Goal: Task Accomplishment & Management: Manage account settings

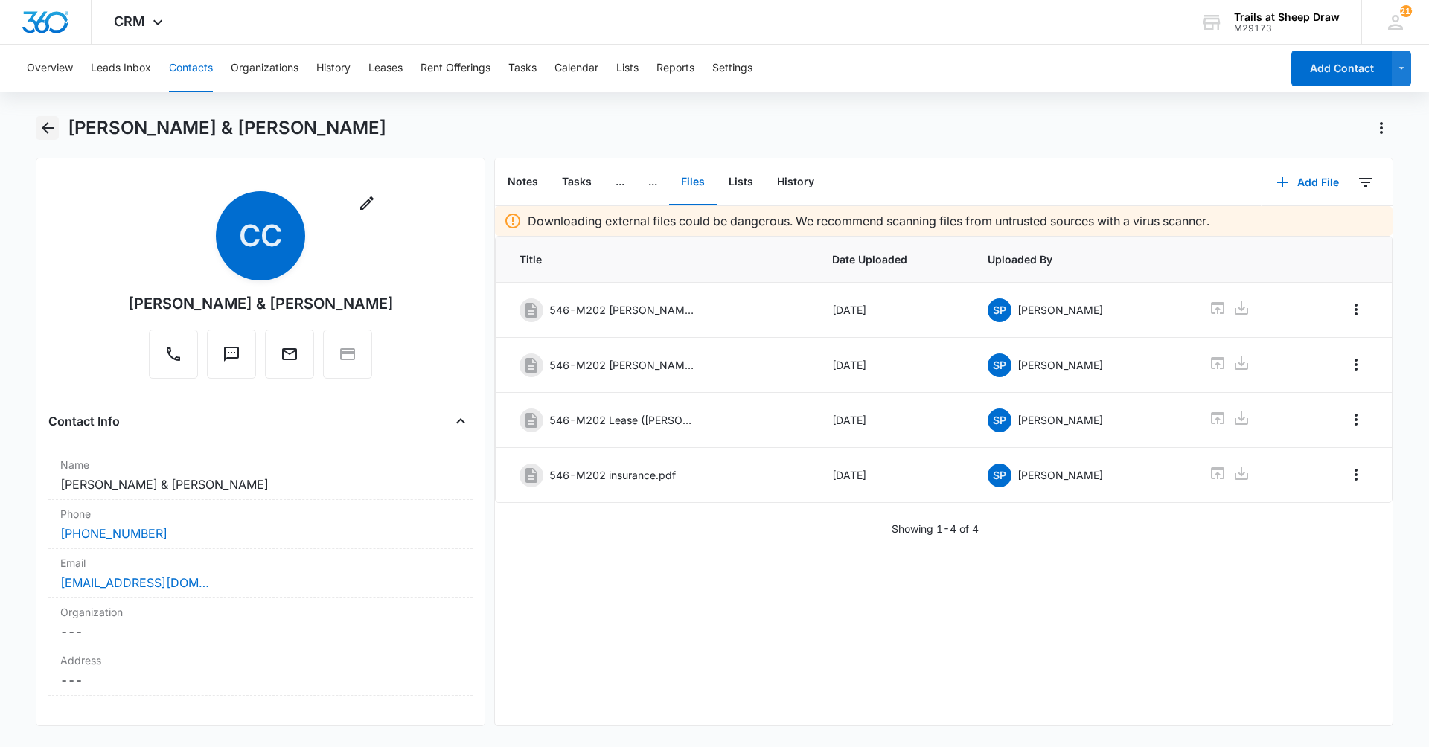
drag, startPoint x: 46, startPoint y: 135, endPoint x: 48, endPoint y: 142, distance: 7.6
click at [46, 138] on button "Back" at bounding box center [47, 128] width 23 height 24
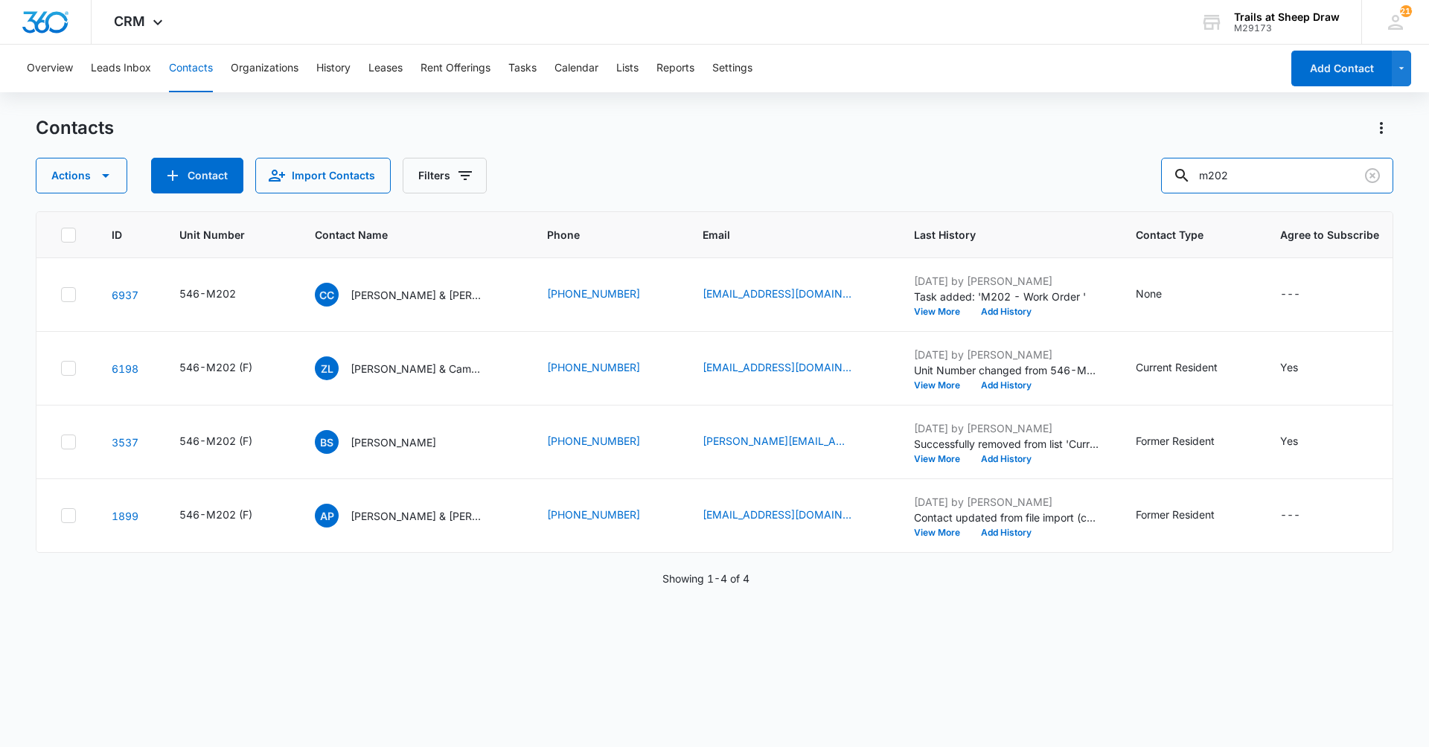
drag, startPoint x: 1276, startPoint y: 176, endPoint x: 1136, endPoint y: 195, distance: 142.0
click at [1136, 195] on div "Contacts Actions Contact Import Contacts Filters m202 ID Unit Number Contact Na…" at bounding box center [714, 431] width 1357 height 630
type input "I207"
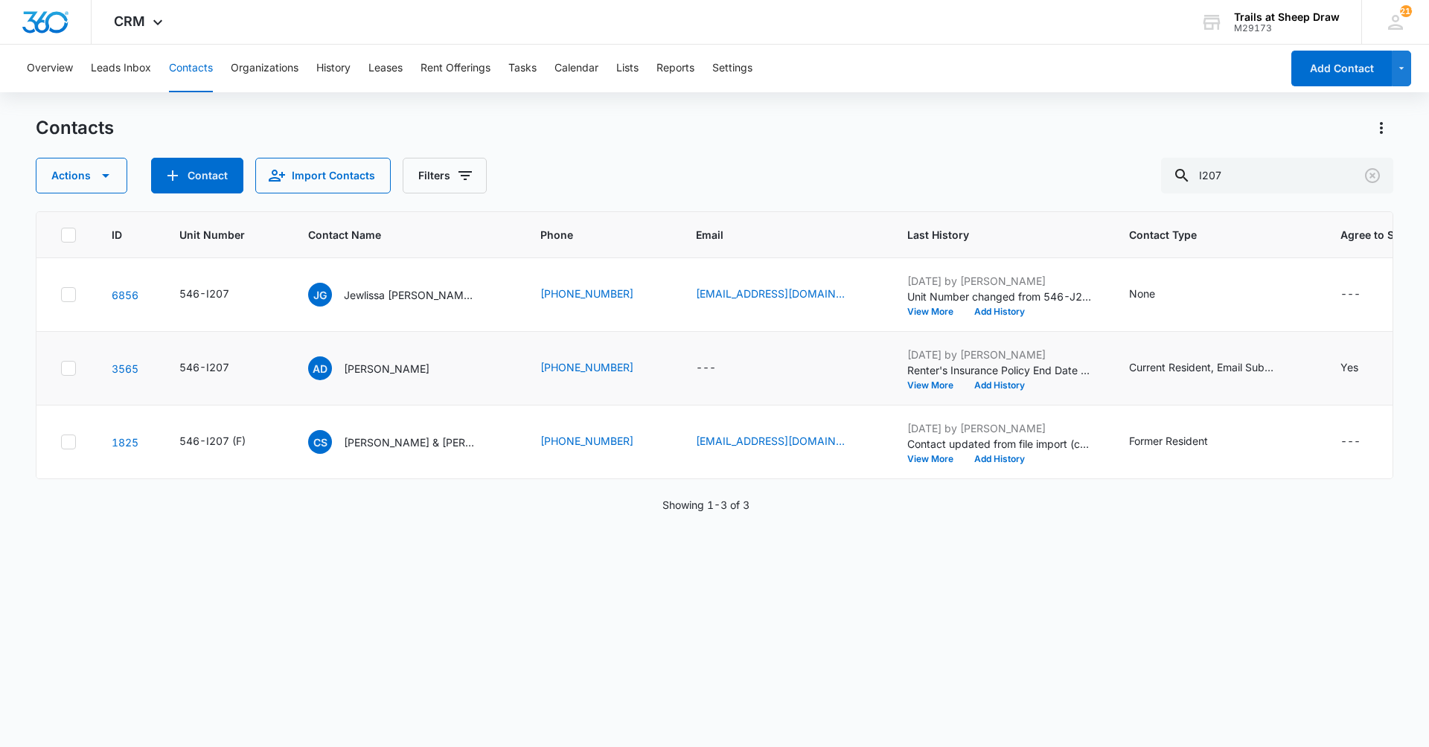
drag, startPoint x: 437, startPoint y: 298, endPoint x: 461, endPoint y: 398, distance: 103.2
click at [437, 298] on p "Jewlissa [PERSON_NAME] & [PERSON_NAME] & [PERSON_NAME]" at bounding box center [411, 295] width 134 height 16
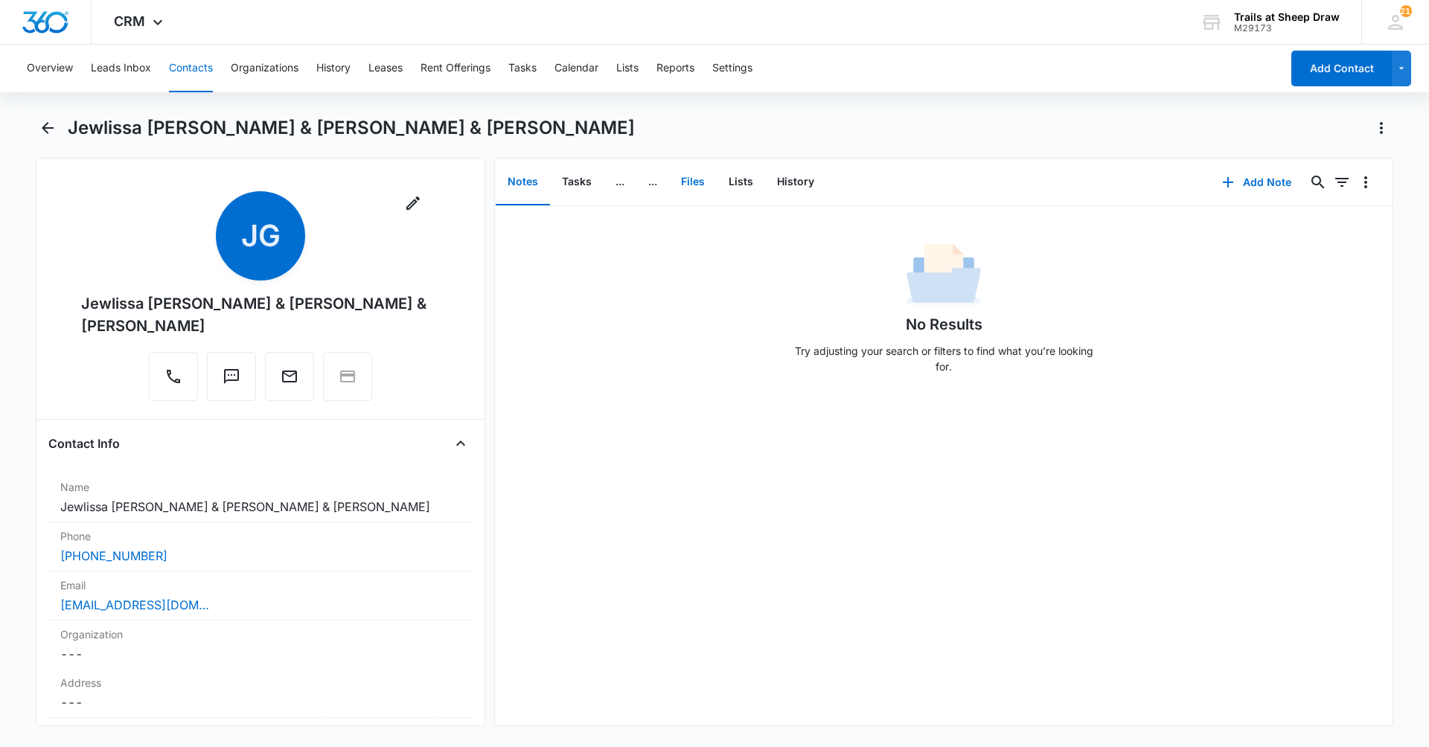
click at [696, 182] on button "Files" at bounding box center [693, 182] width 48 height 46
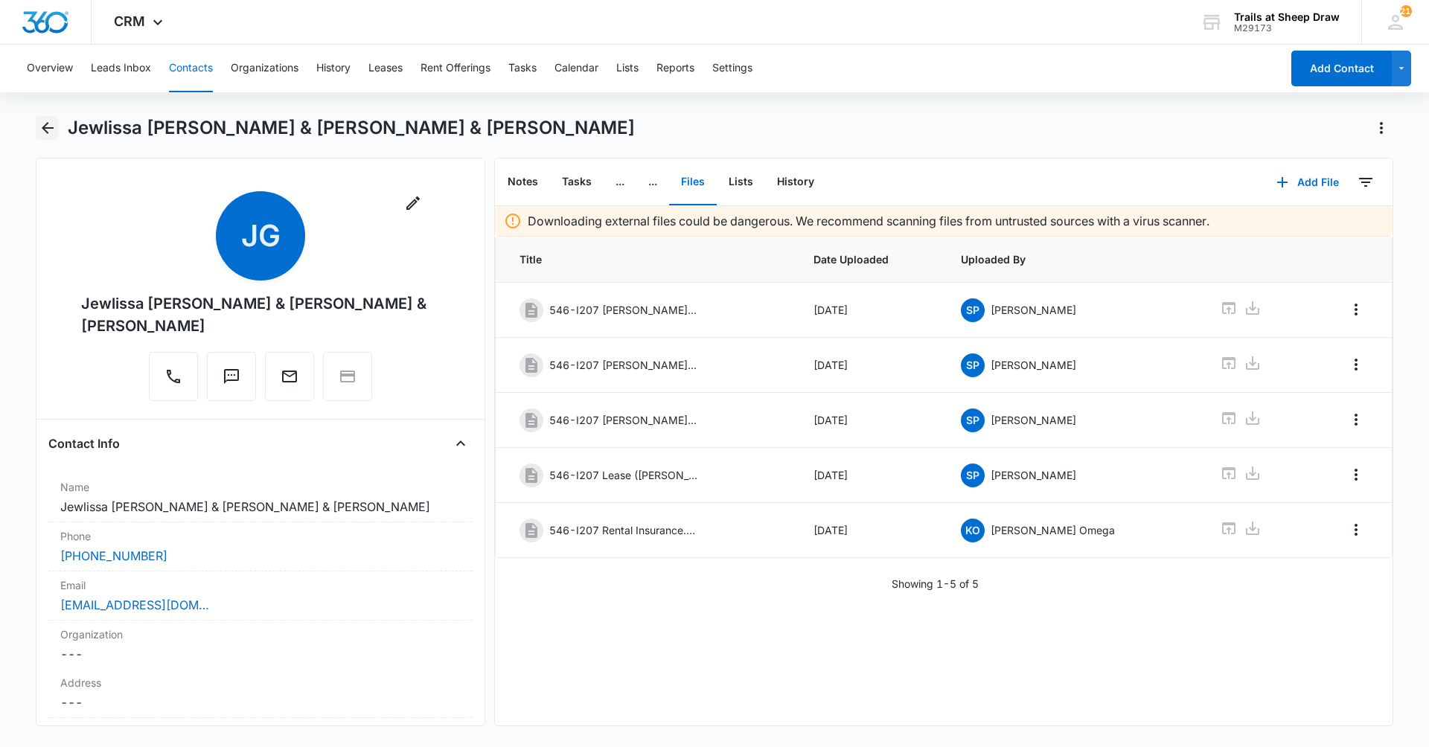
click at [52, 126] on icon "Back" at bounding box center [48, 128] width 18 height 18
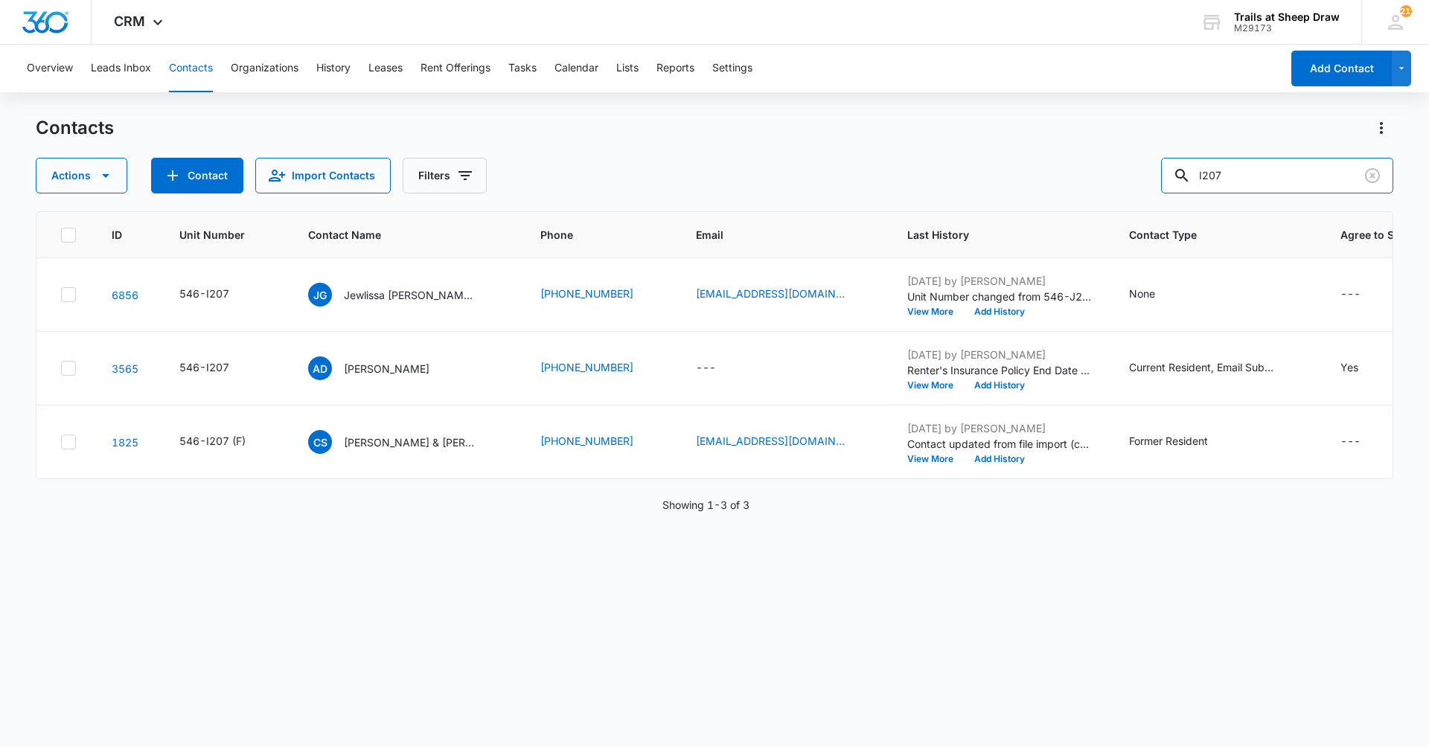
drag, startPoint x: 1264, startPoint y: 172, endPoint x: 1165, endPoint y: 222, distance: 111.5
click at [1165, 222] on div "Contacts Actions Contact Import Contacts Filters I207 ID Unit Number Contact Na…" at bounding box center [714, 431] width 1357 height 630
type input "q201"
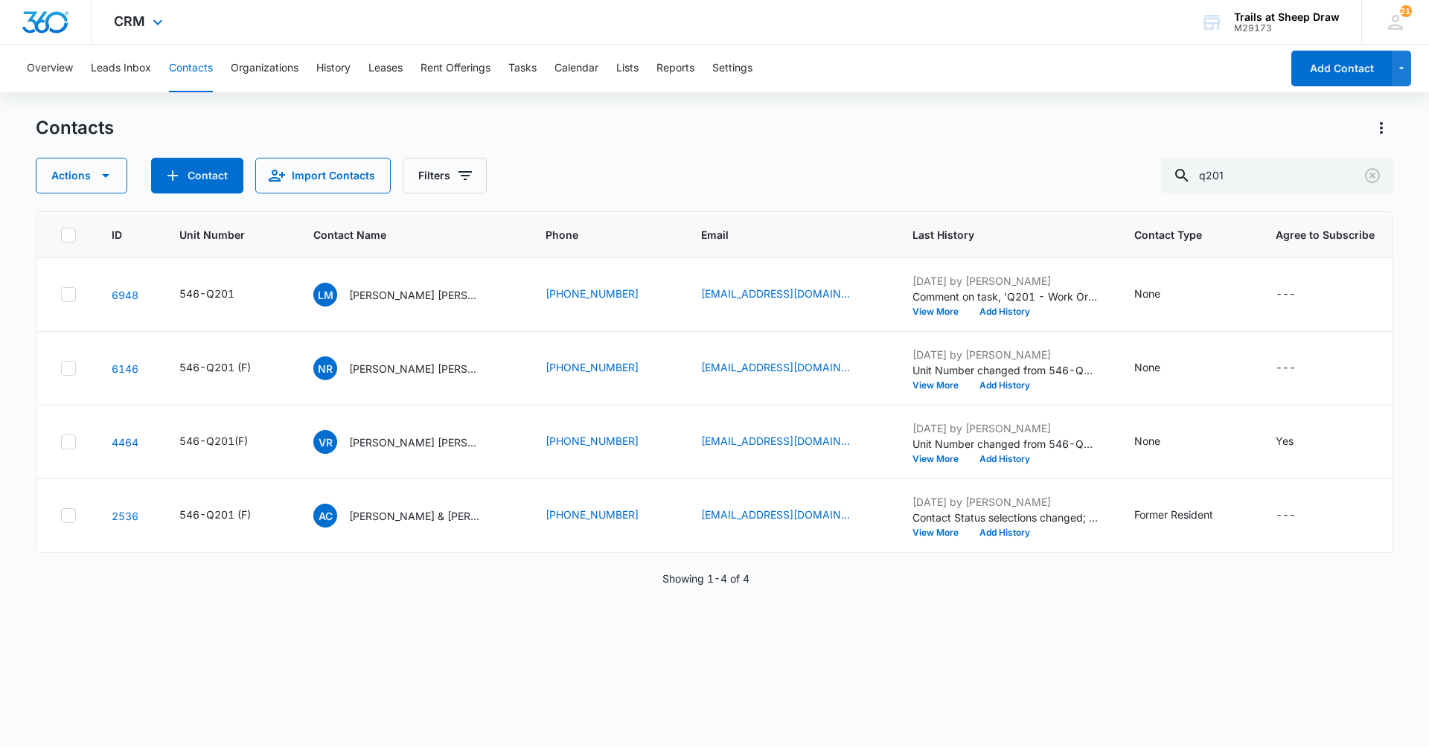
click at [135, 30] on div "CRM Apps Reputation Websites Forms CRM Email Social Content Ads Intelligence Fi…" at bounding box center [140, 22] width 97 height 44
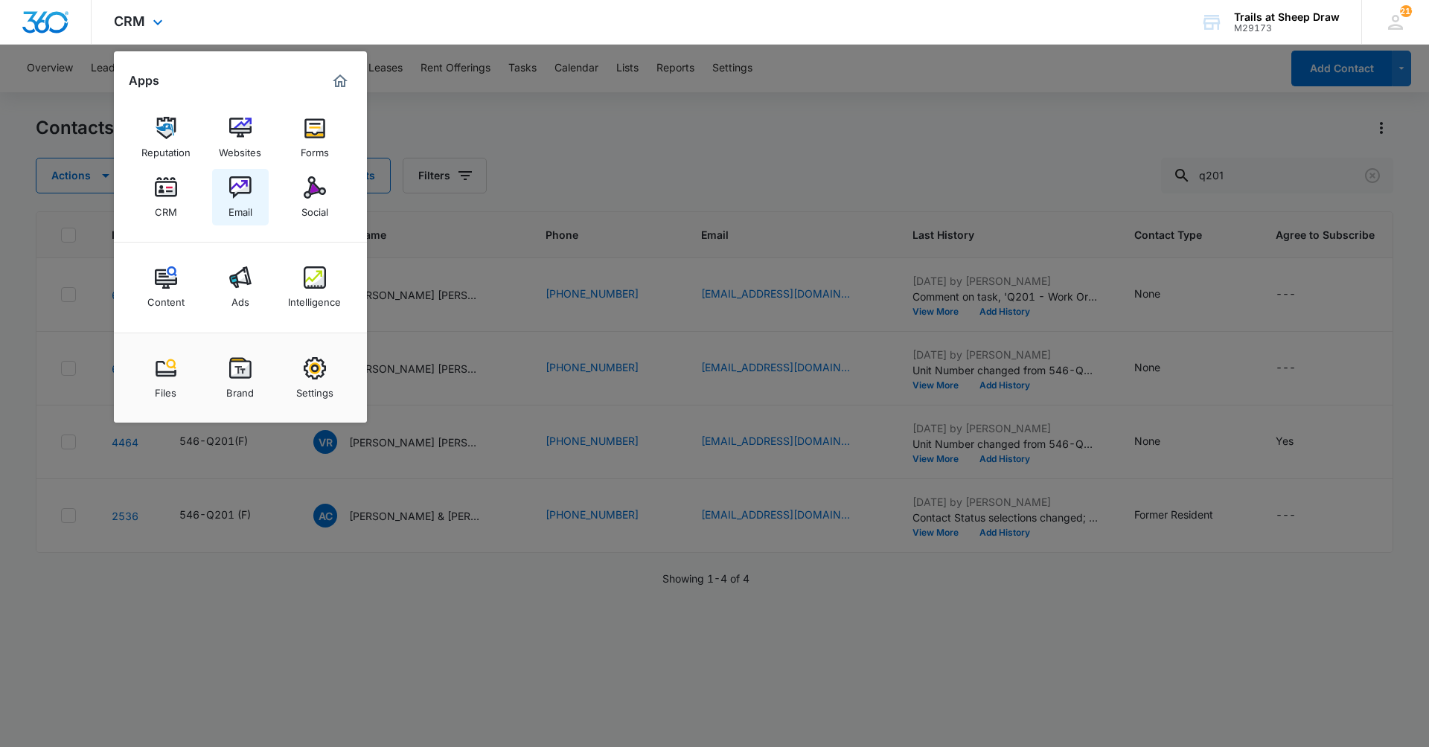
click at [240, 197] on img at bounding box center [240, 187] width 22 height 22
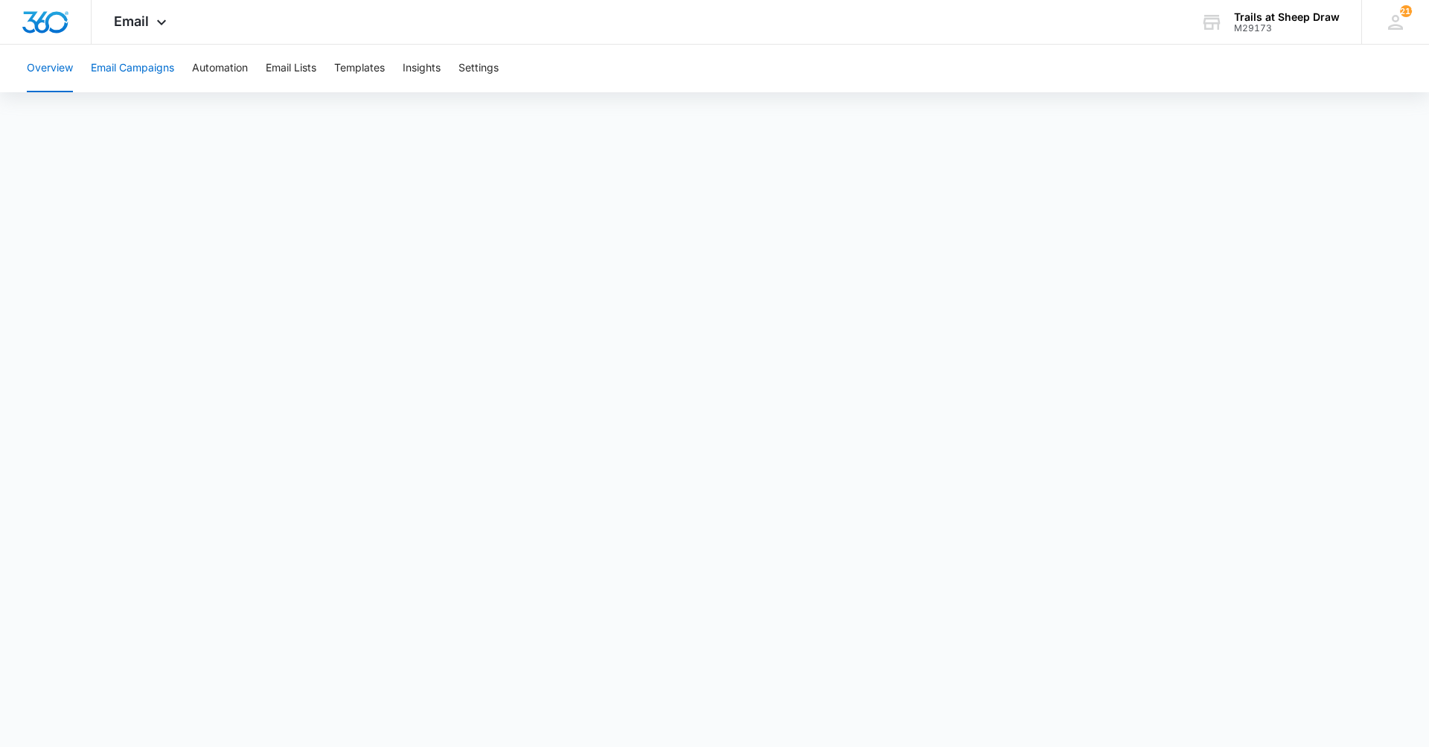
click at [139, 74] on button "Email Campaigns" at bounding box center [132, 69] width 83 height 48
click at [131, 13] on span "Email" at bounding box center [131, 21] width 35 height 16
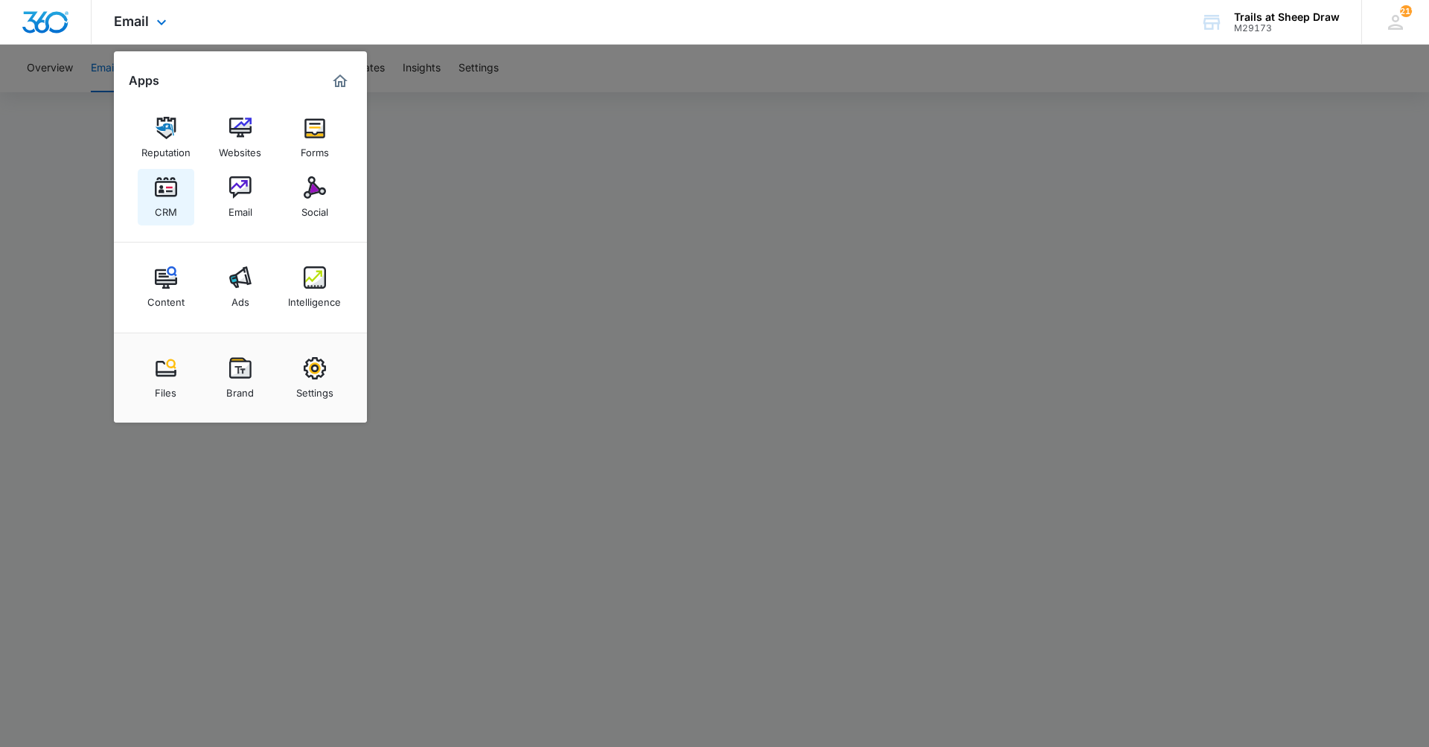
click at [178, 190] on link "CRM" at bounding box center [166, 197] width 57 height 57
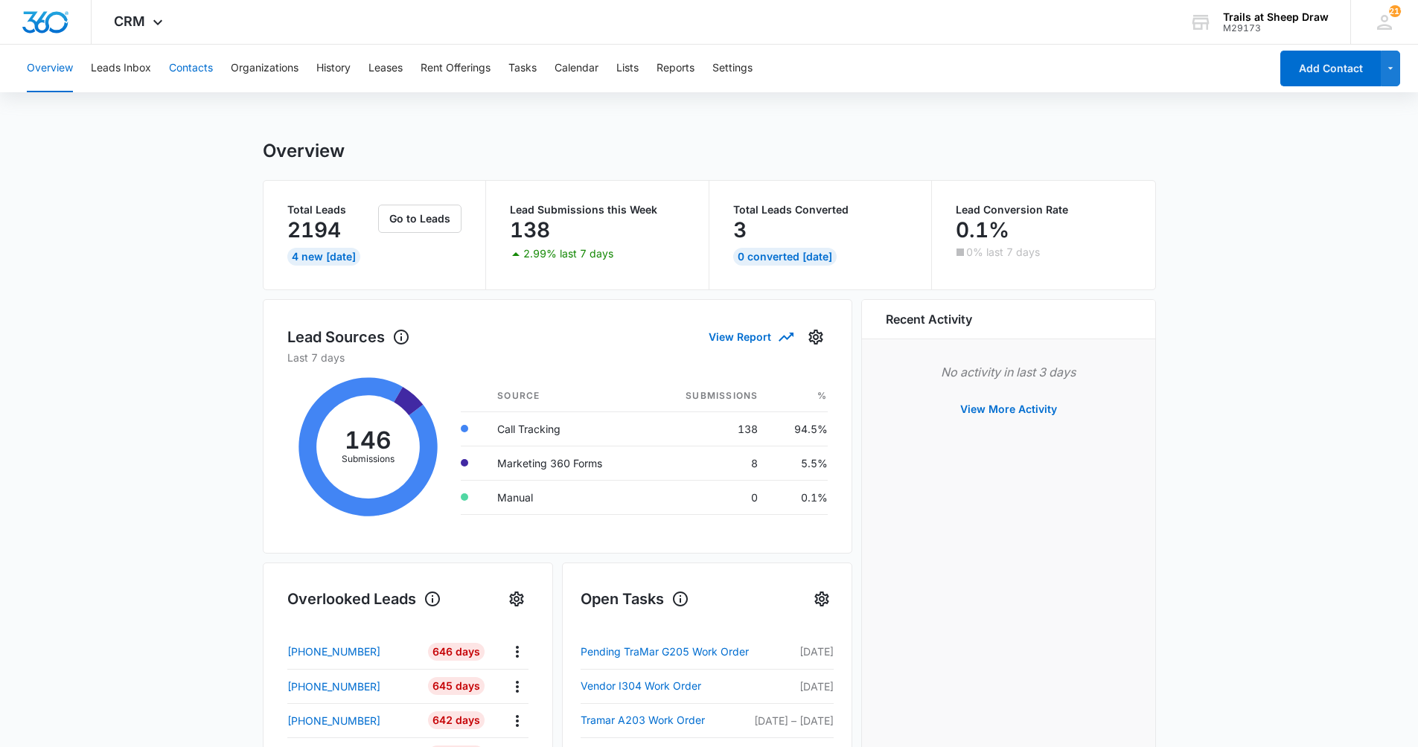
click at [201, 71] on button "Contacts" at bounding box center [191, 69] width 44 height 48
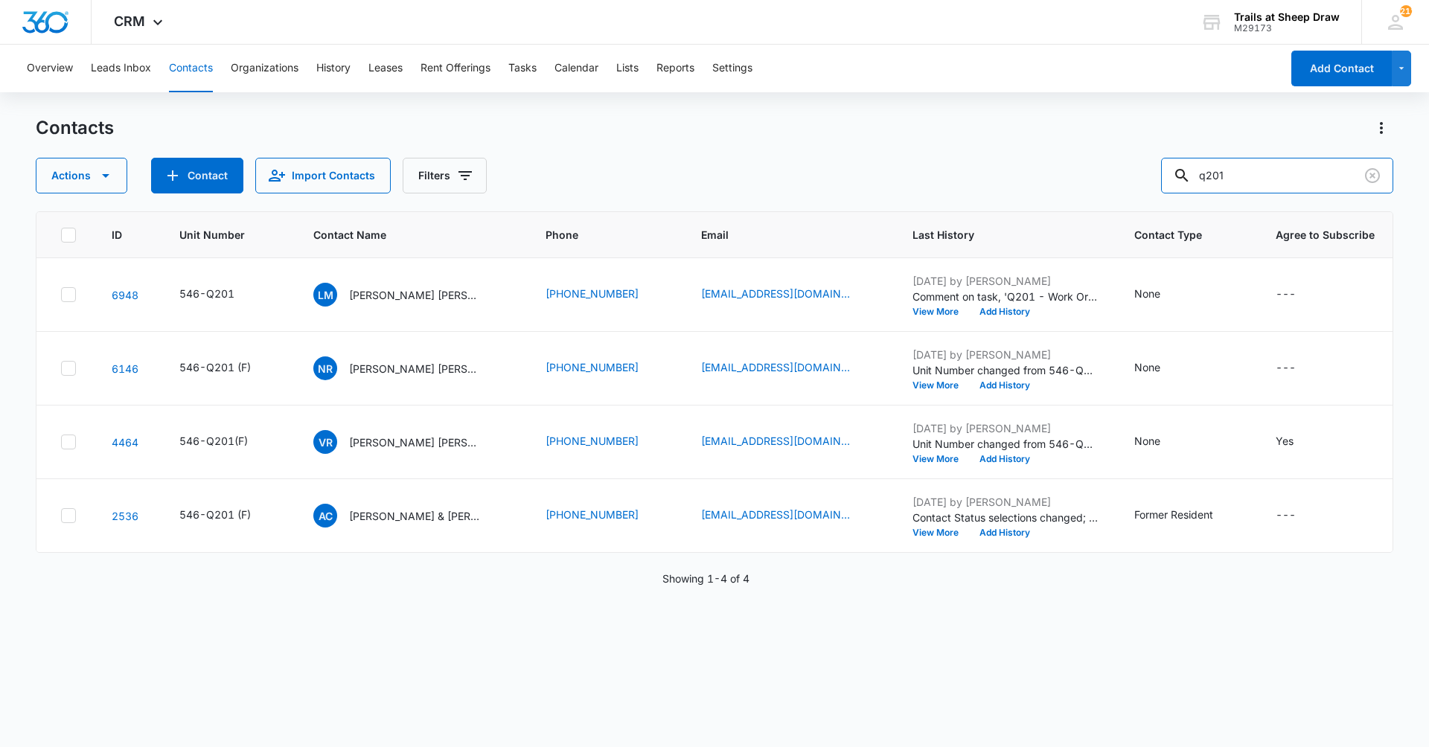
drag, startPoint x: 1270, startPoint y: 177, endPoint x: 1150, endPoint y: 210, distance: 124.9
click at [1150, 210] on div "Contacts Actions Contact Import Contacts Filters q201 ID Unit Number Contact Na…" at bounding box center [714, 431] width 1357 height 630
type input "F301"
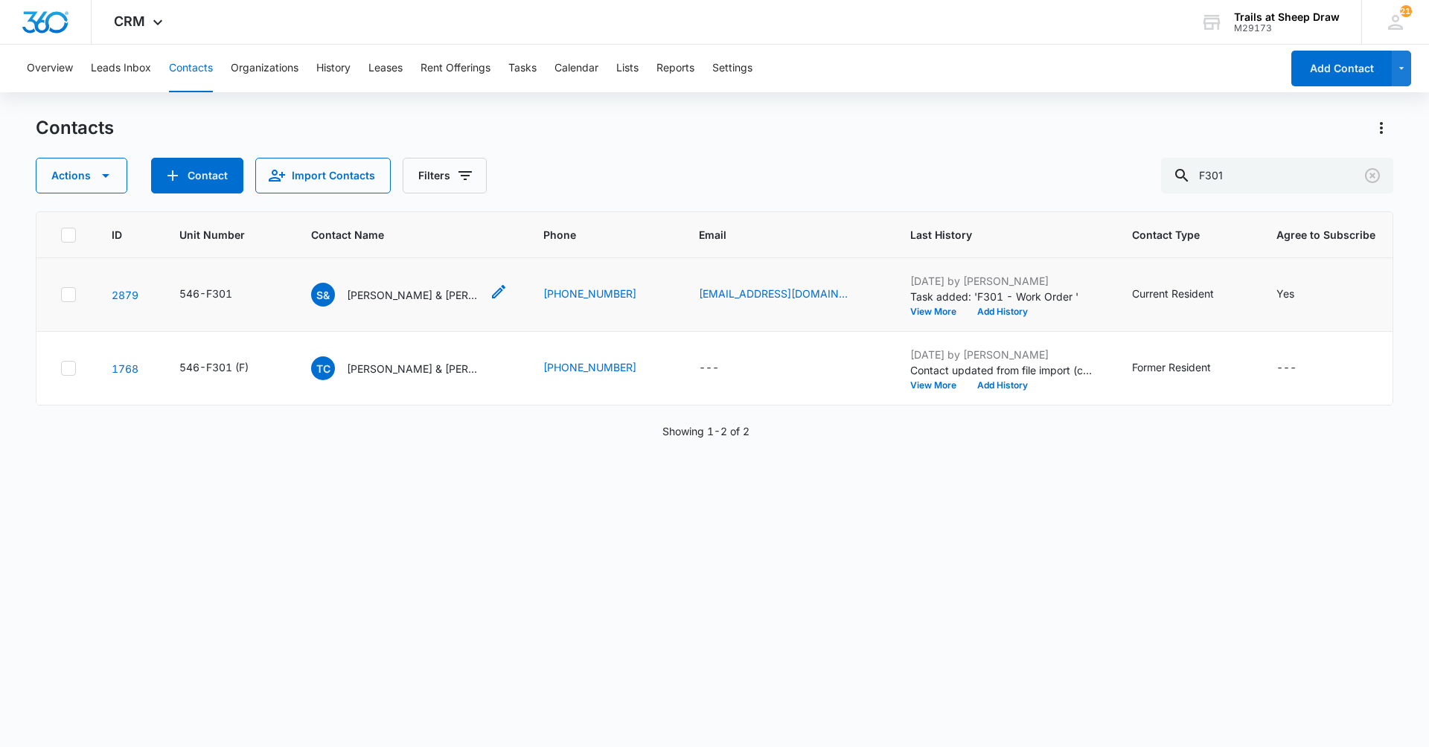
click at [421, 298] on p "[PERSON_NAME] & [PERSON_NAME]" at bounding box center [414, 295] width 134 height 16
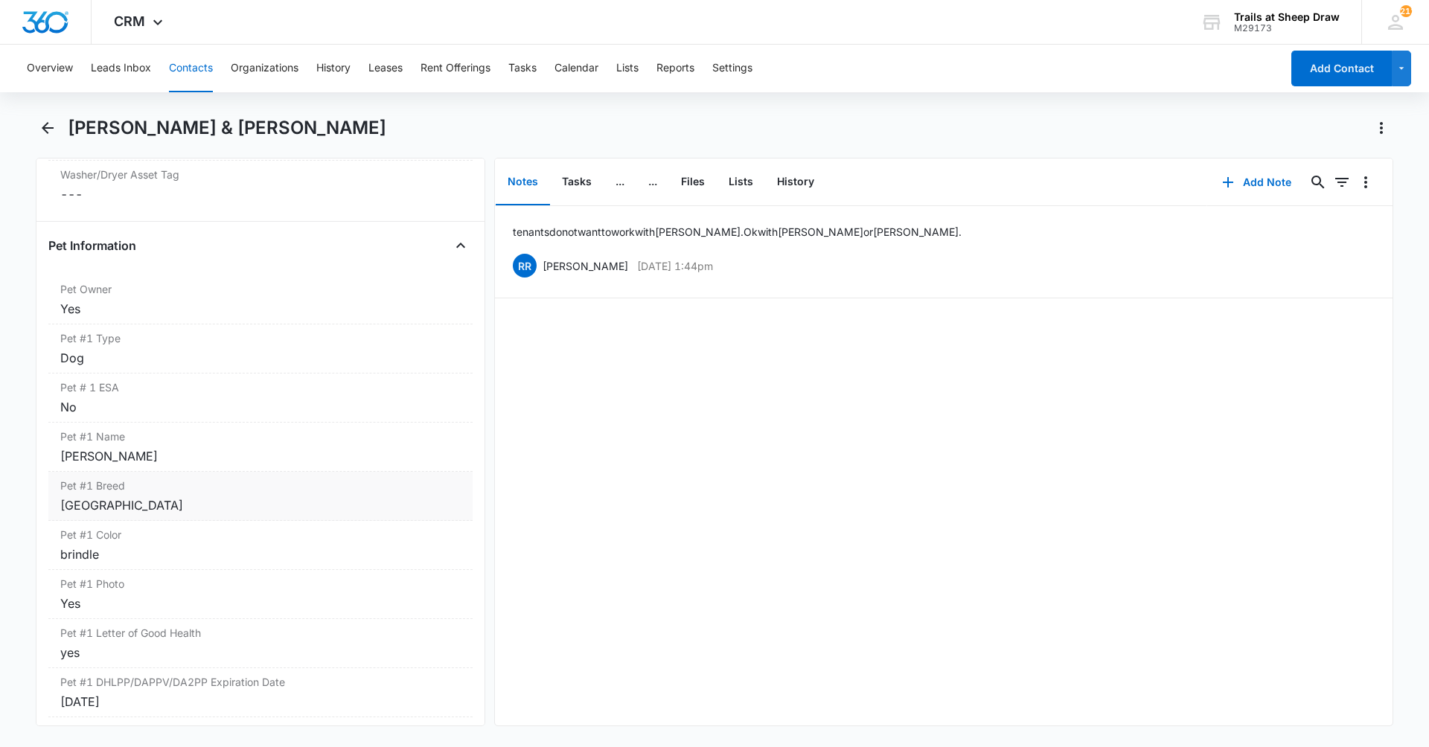
scroll to position [2002, 0]
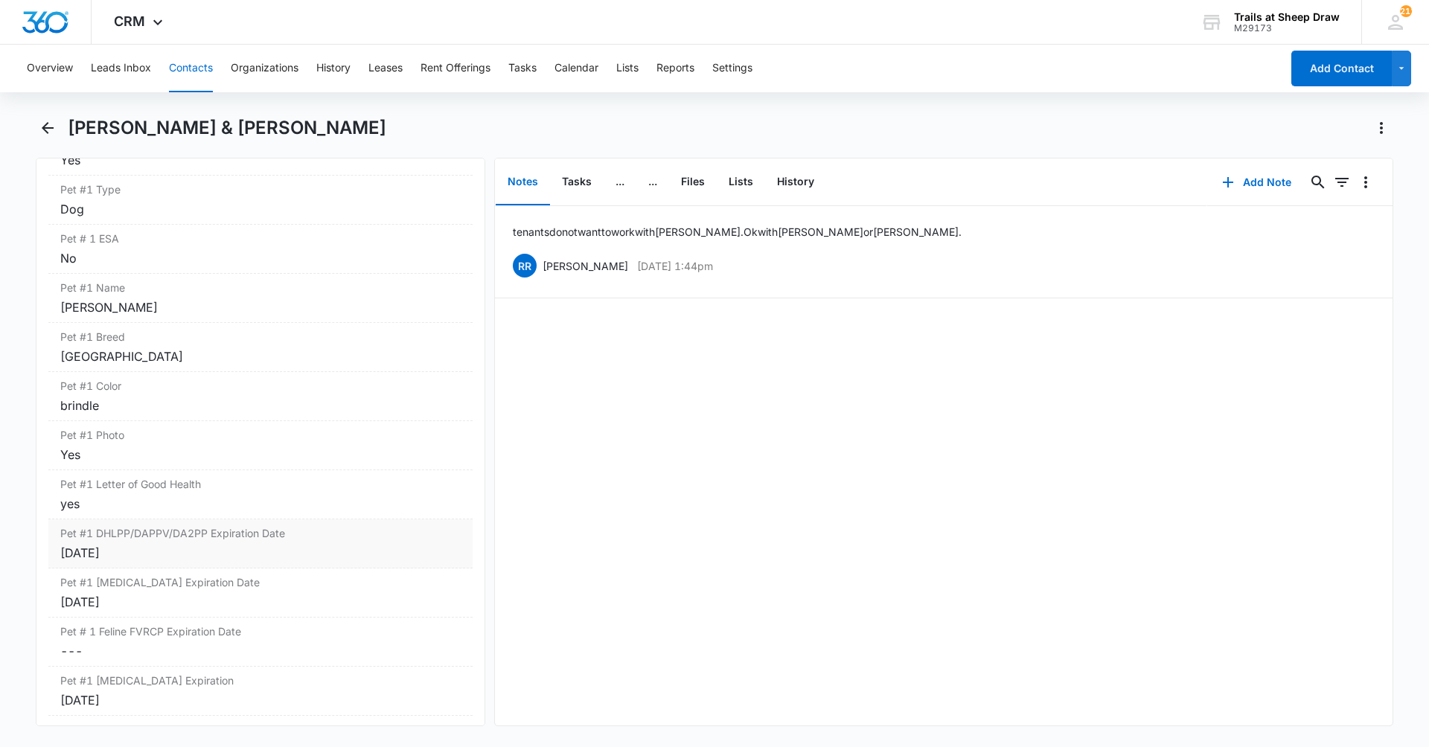
click at [240, 554] on div "[DATE]" at bounding box center [260, 553] width 400 height 18
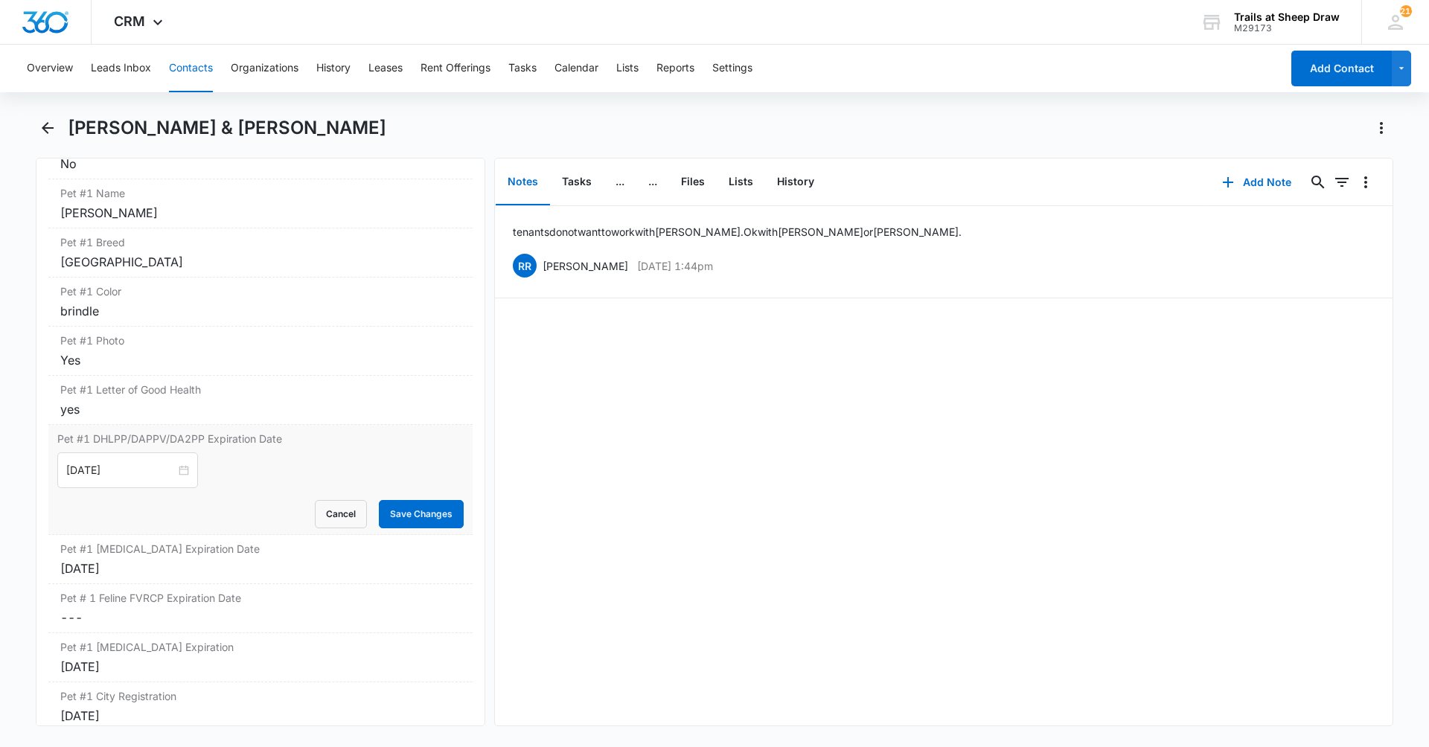
scroll to position [2151, 0]
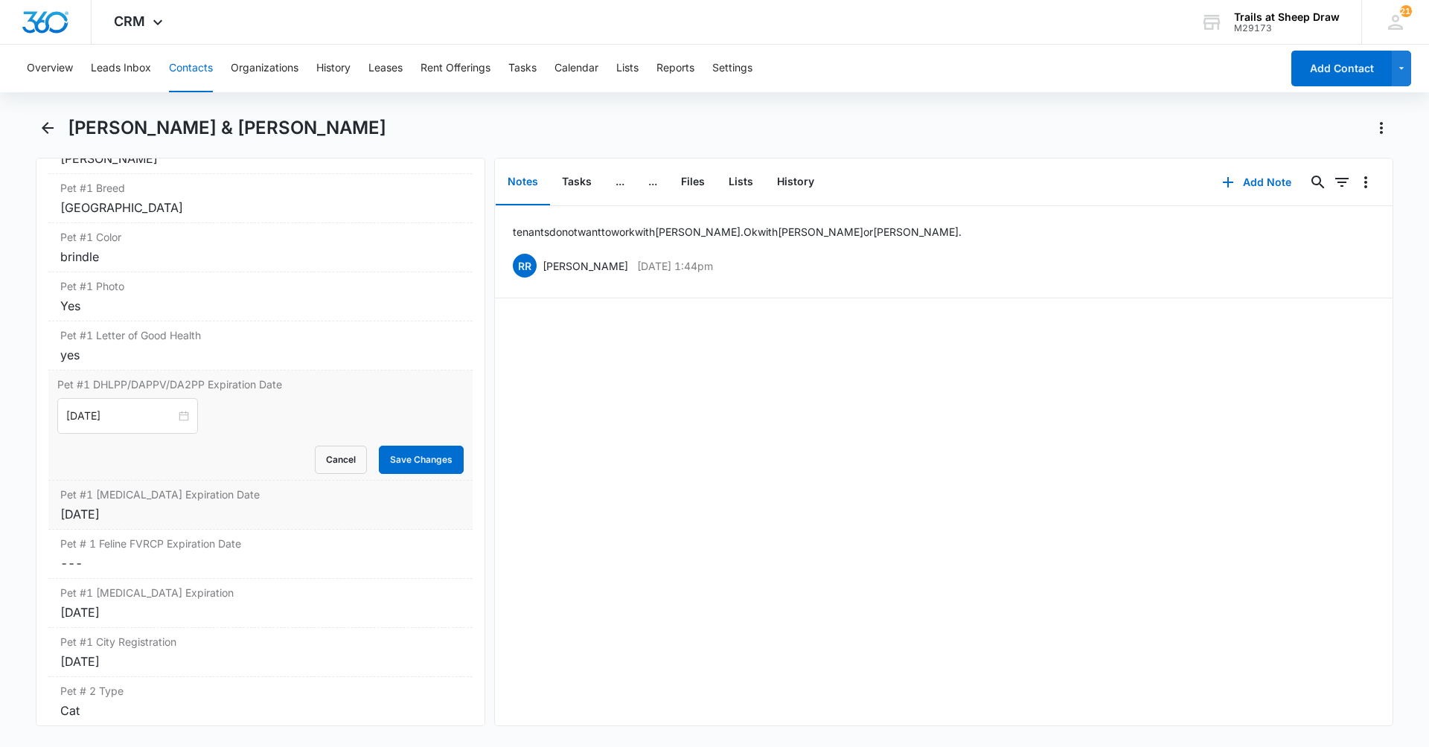
click at [132, 516] on div "[DATE]" at bounding box center [260, 514] width 400 height 18
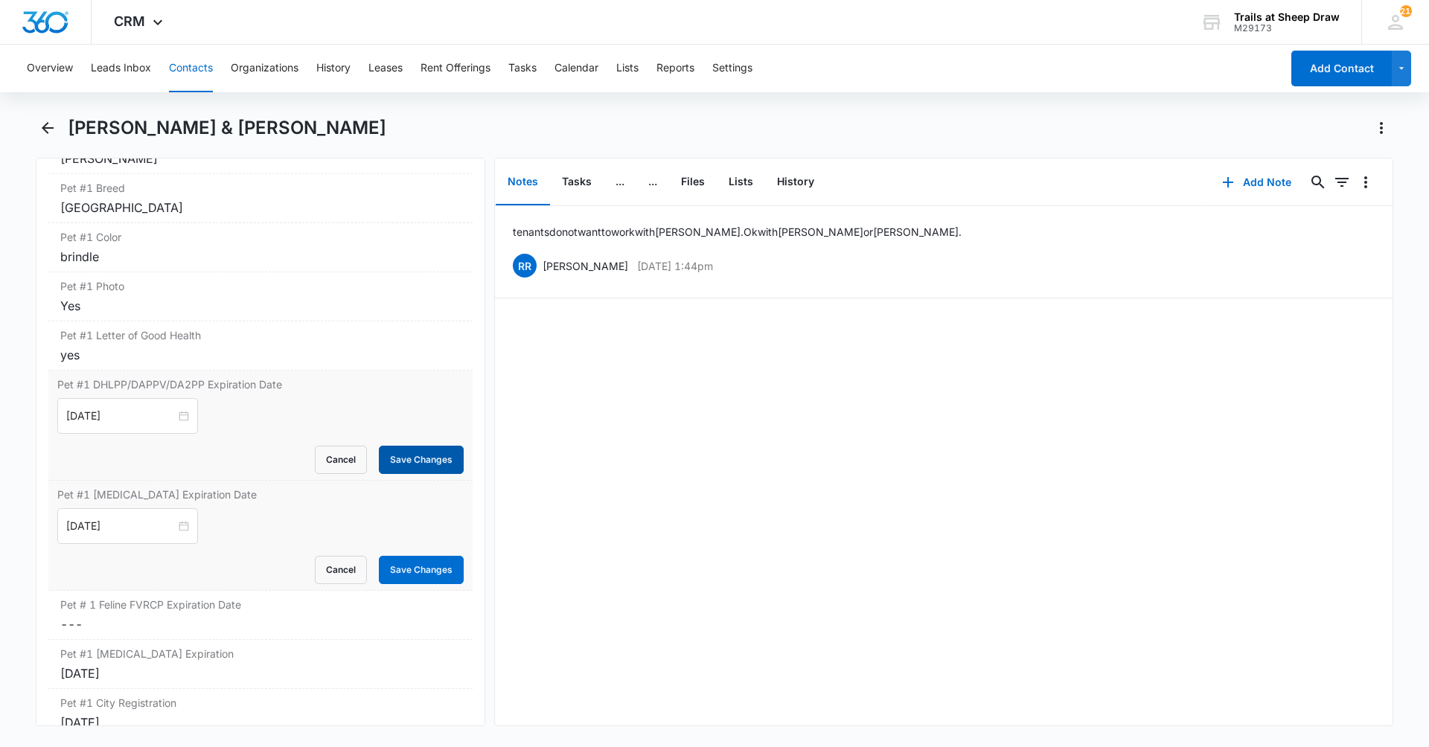
click at [434, 454] on button "Save Changes" at bounding box center [421, 460] width 85 height 28
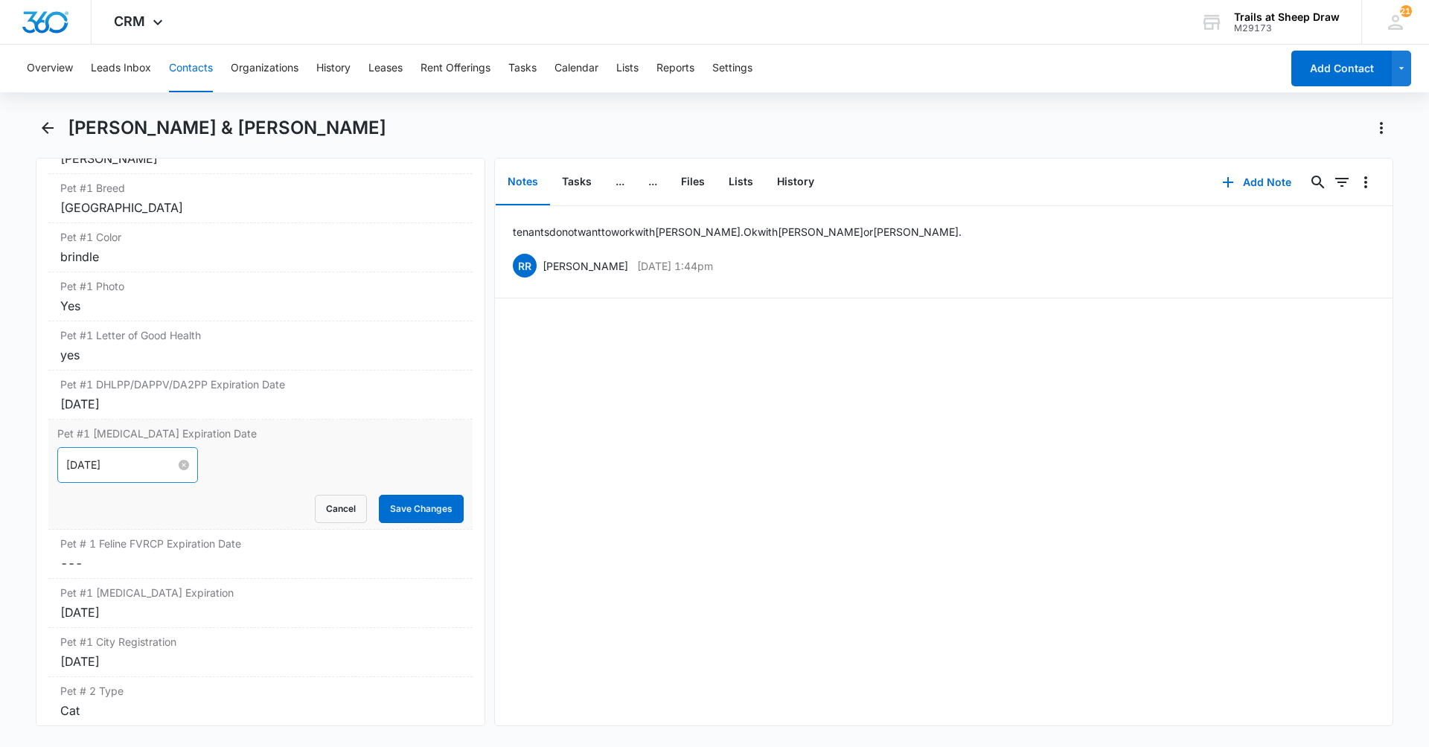
click at [118, 466] on input "[DATE]" at bounding box center [120, 465] width 109 height 16
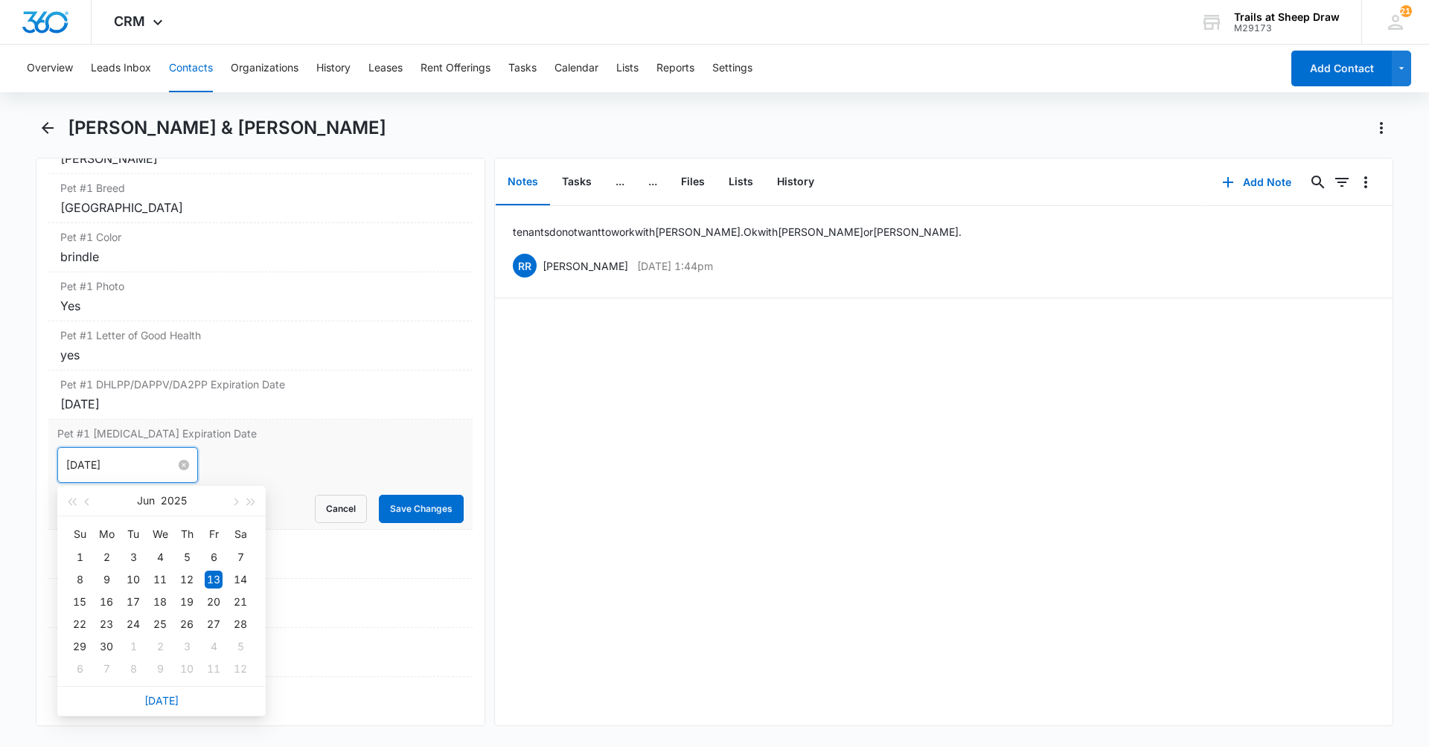
click at [118, 466] on input "[DATE]" at bounding box center [120, 465] width 109 height 16
click at [249, 500] on span "button" at bounding box center [251, 502] width 7 height 7
click at [95, 507] on button "button" at bounding box center [88, 501] width 16 height 30
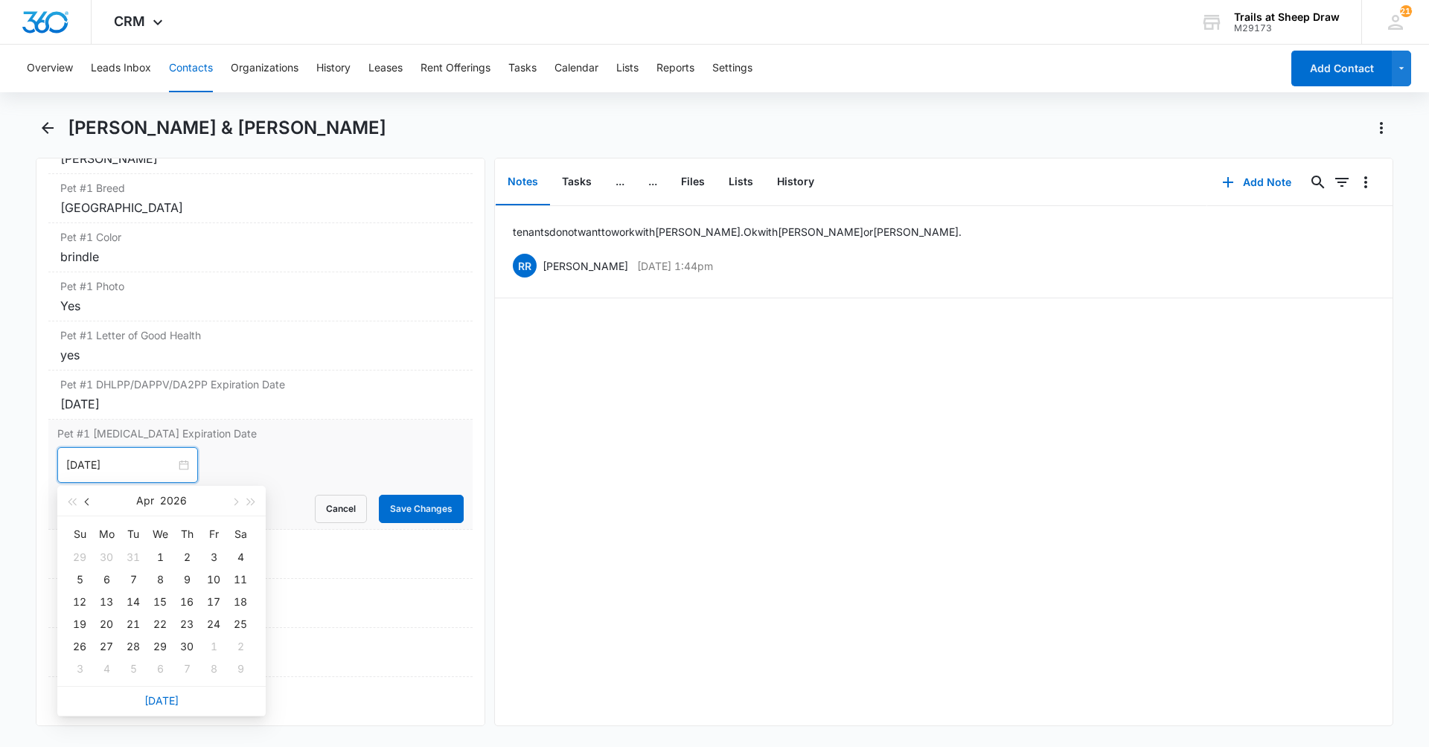
click at [95, 507] on button "button" at bounding box center [88, 501] width 16 height 30
click at [240, 504] on button "button" at bounding box center [234, 501] width 16 height 30
type input "[DATE]"
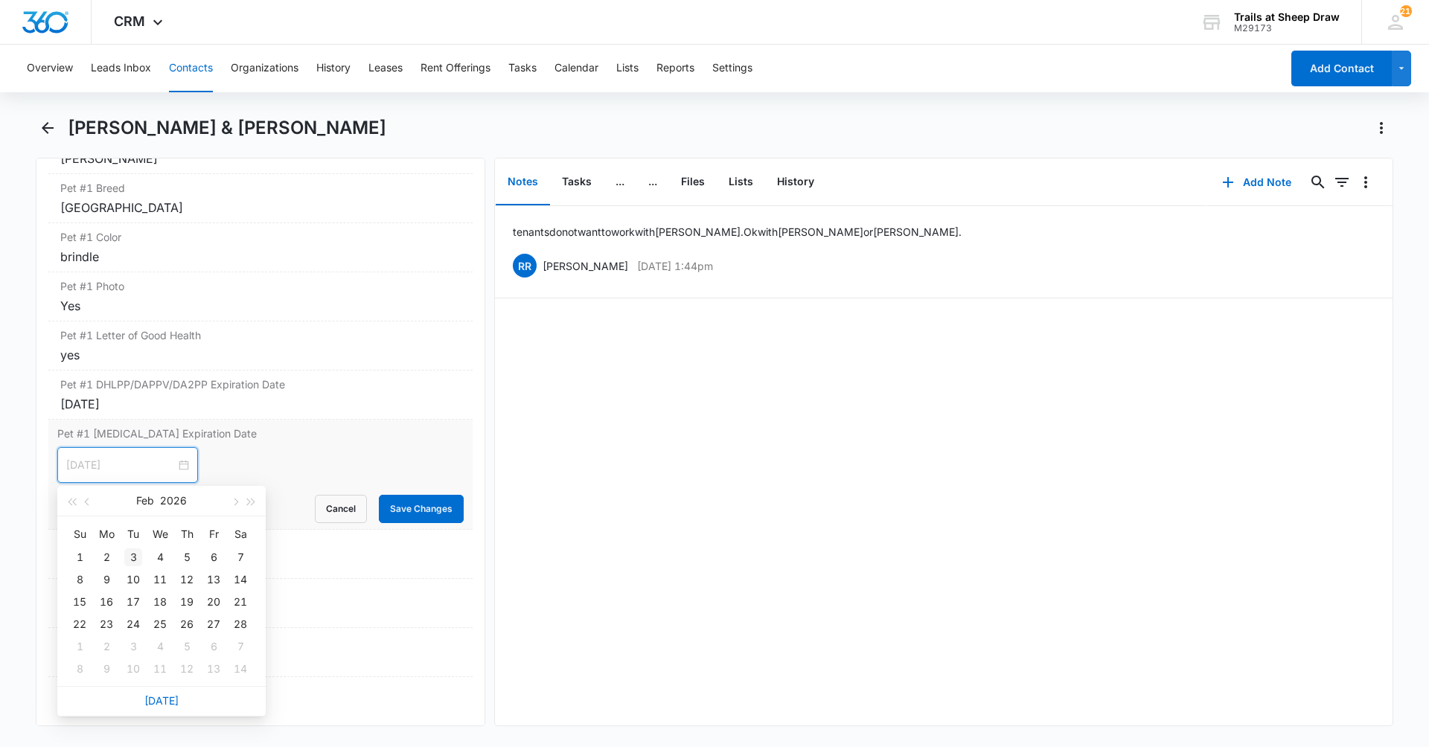
click at [124, 558] on div "3" at bounding box center [133, 557] width 18 height 18
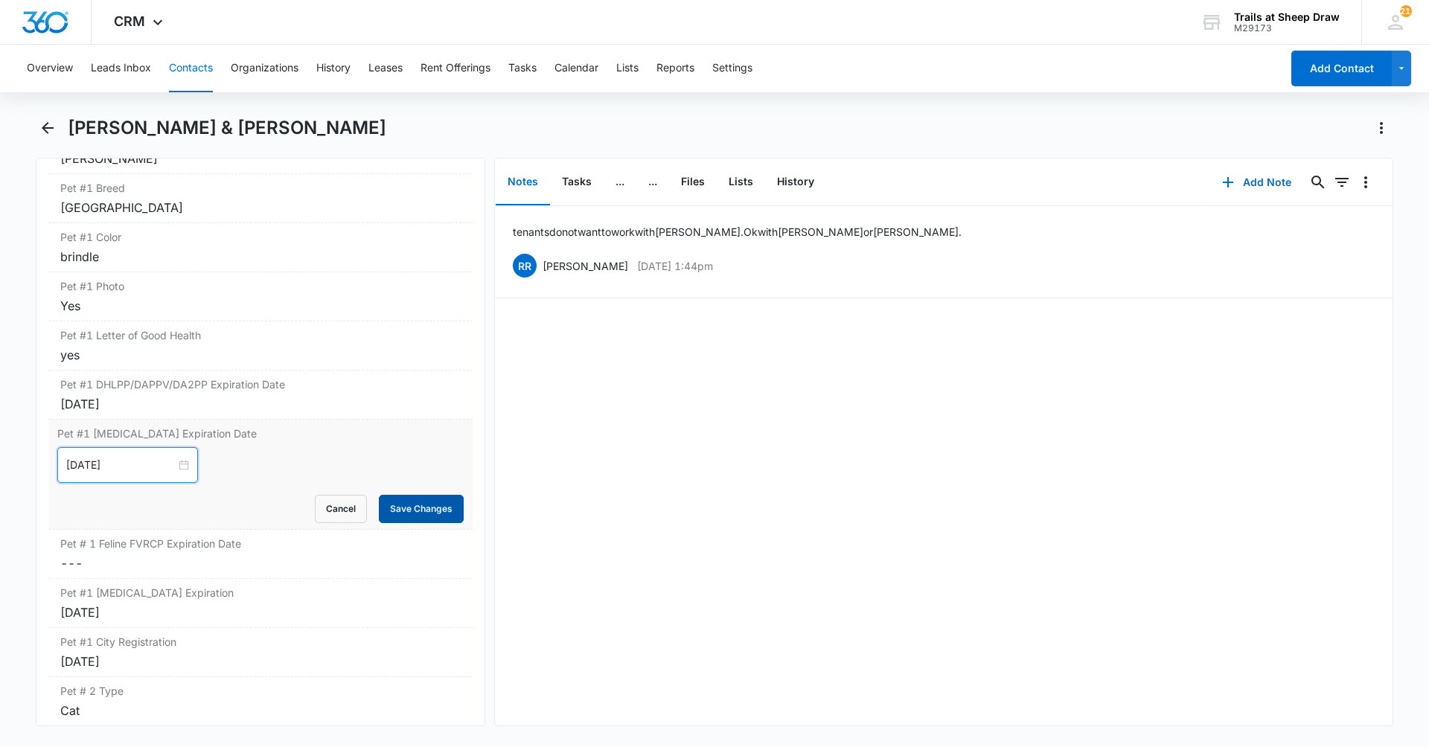
click at [441, 516] on button "Save Changes" at bounding box center [421, 509] width 85 height 28
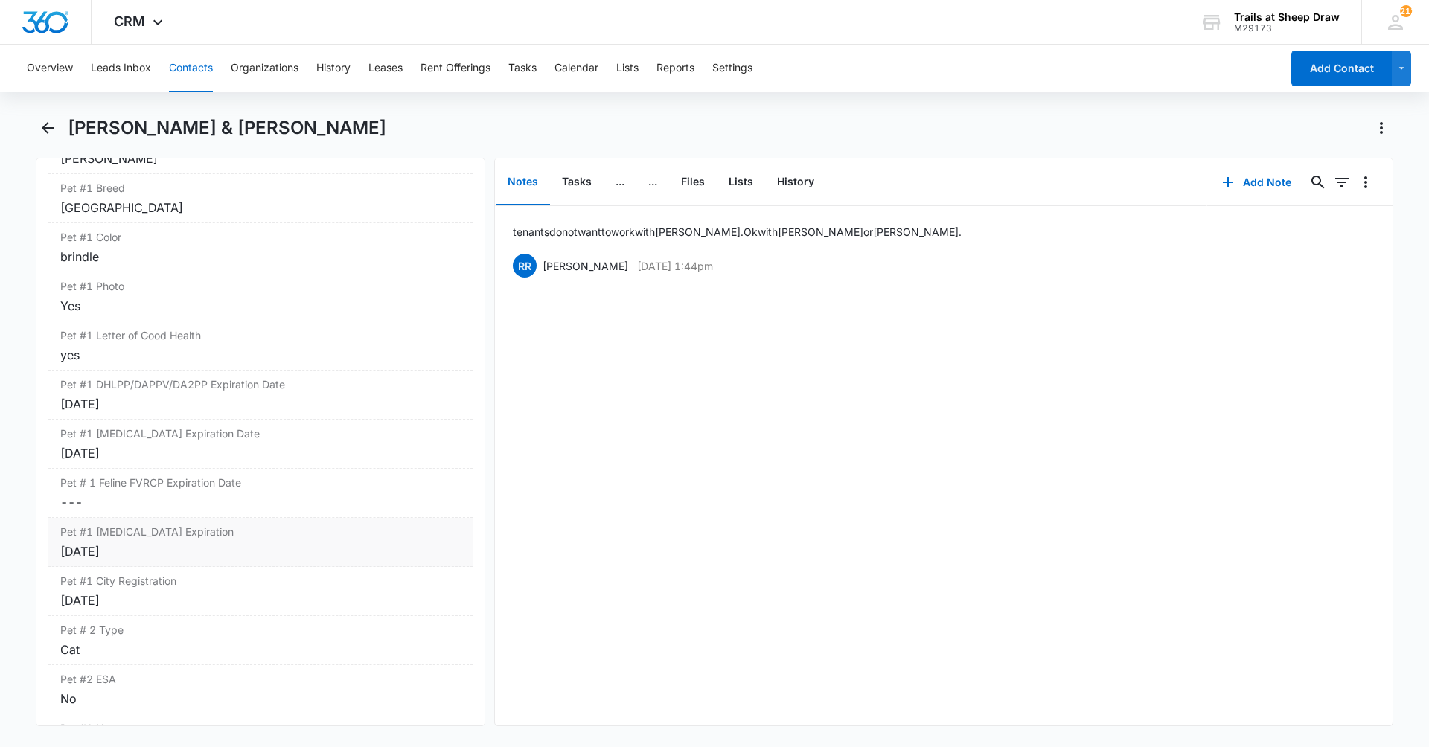
click at [186, 548] on div "[DATE]" at bounding box center [260, 551] width 400 height 18
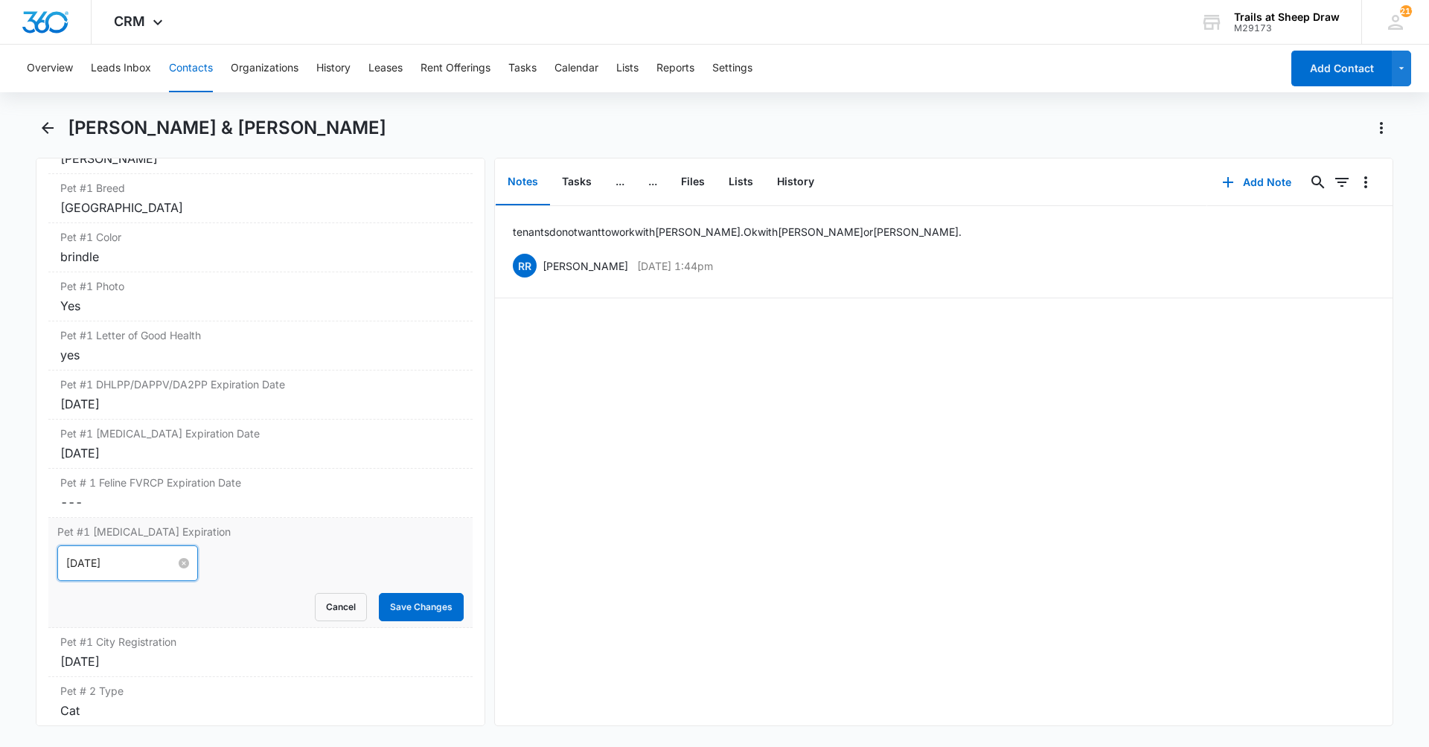
click at [100, 562] on input "[DATE]" at bounding box center [120, 563] width 109 height 16
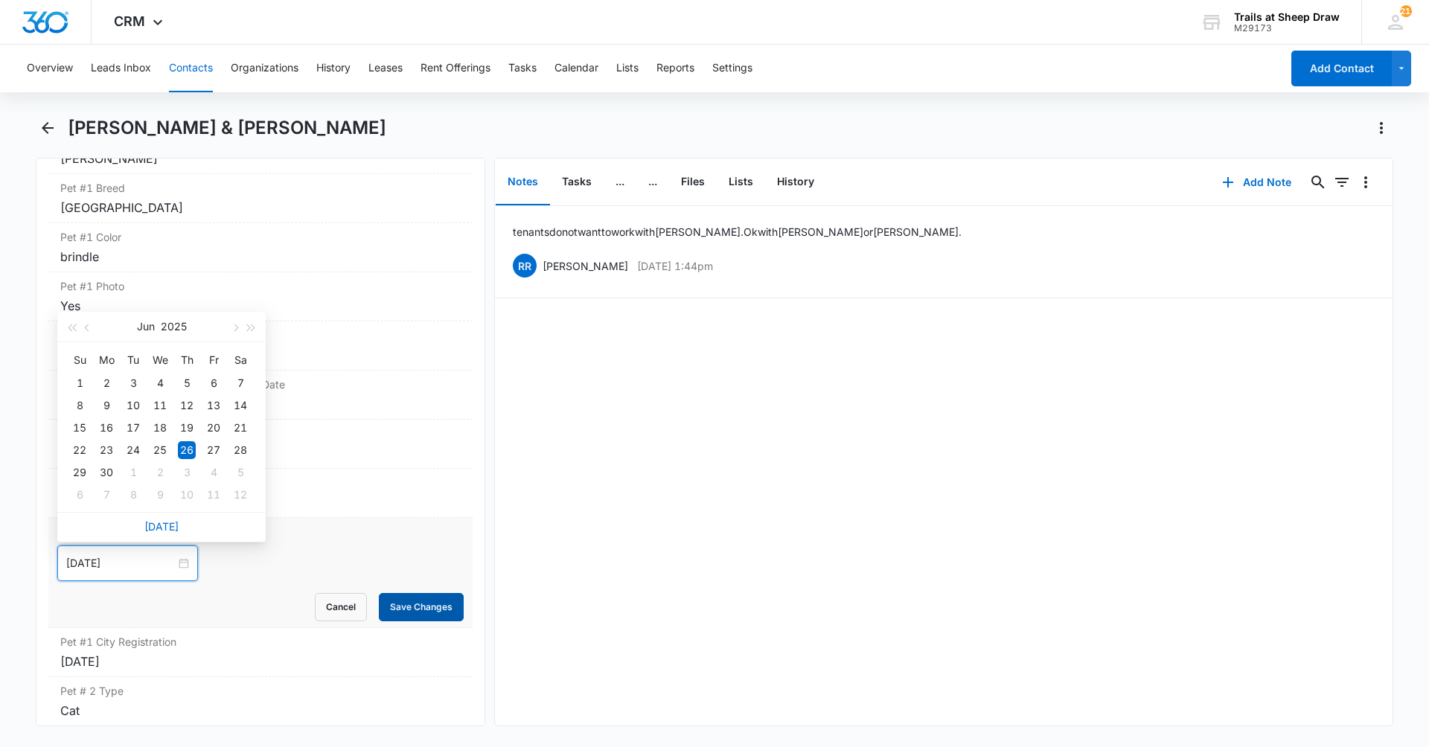
type input "[DATE]"
click at [408, 606] on button "Save Changes" at bounding box center [421, 607] width 85 height 28
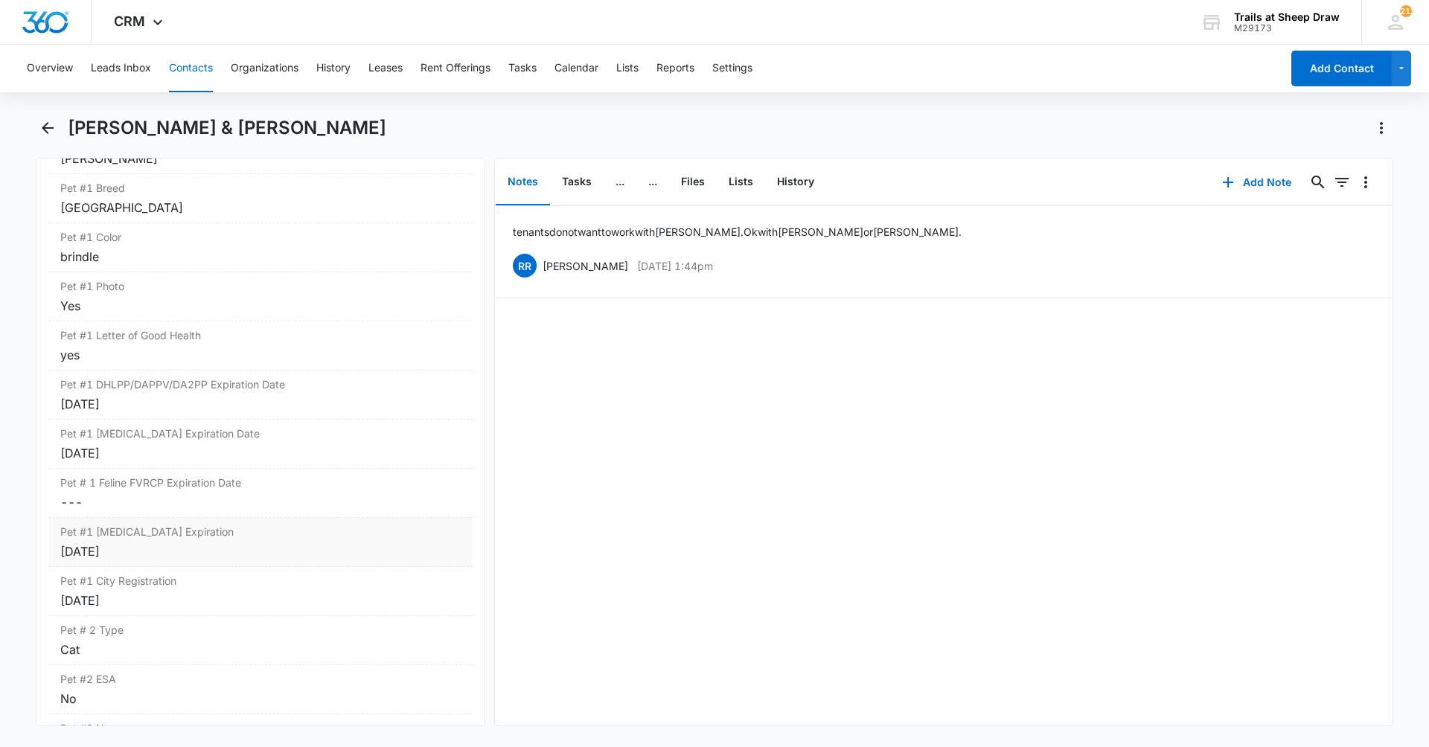
click at [157, 550] on div "[DATE]" at bounding box center [260, 551] width 400 height 18
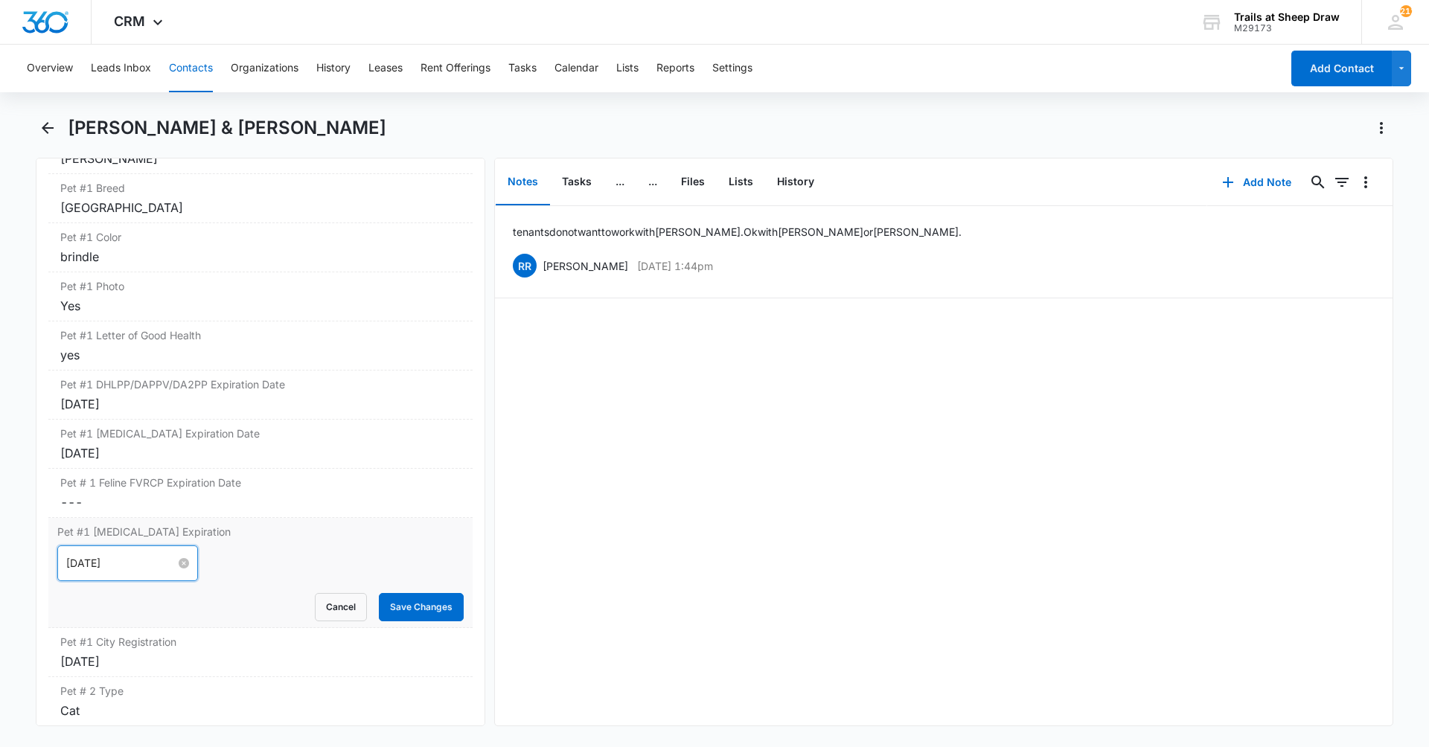
click at [137, 564] on input "[DATE]" at bounding box center [120, 563] width 109 height 16
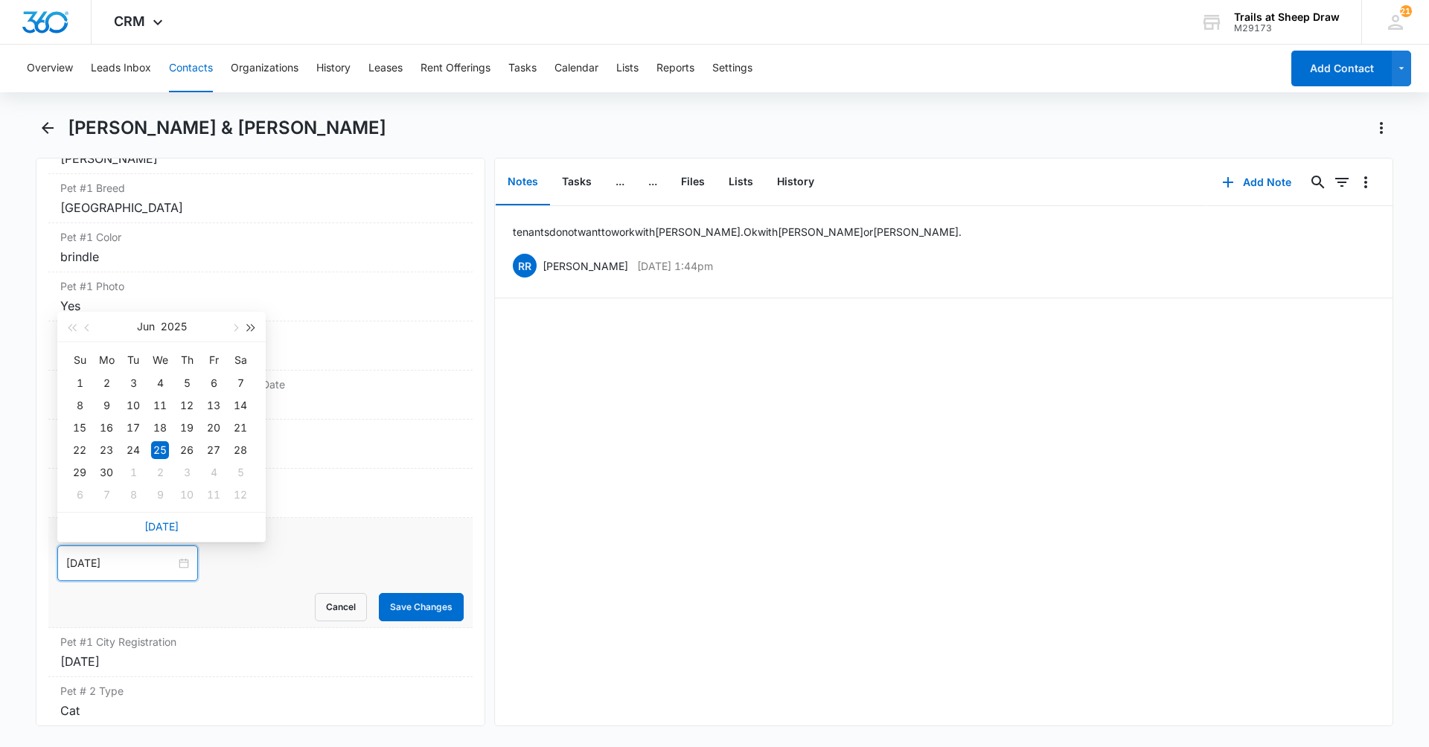
click at [259, 331] on button "button" at bounding box center [251, 327] width 16 height 30
type input "[DATE]"
click at [187, 449] on div "25" at bounding box center [187, 450] width 18 height 18
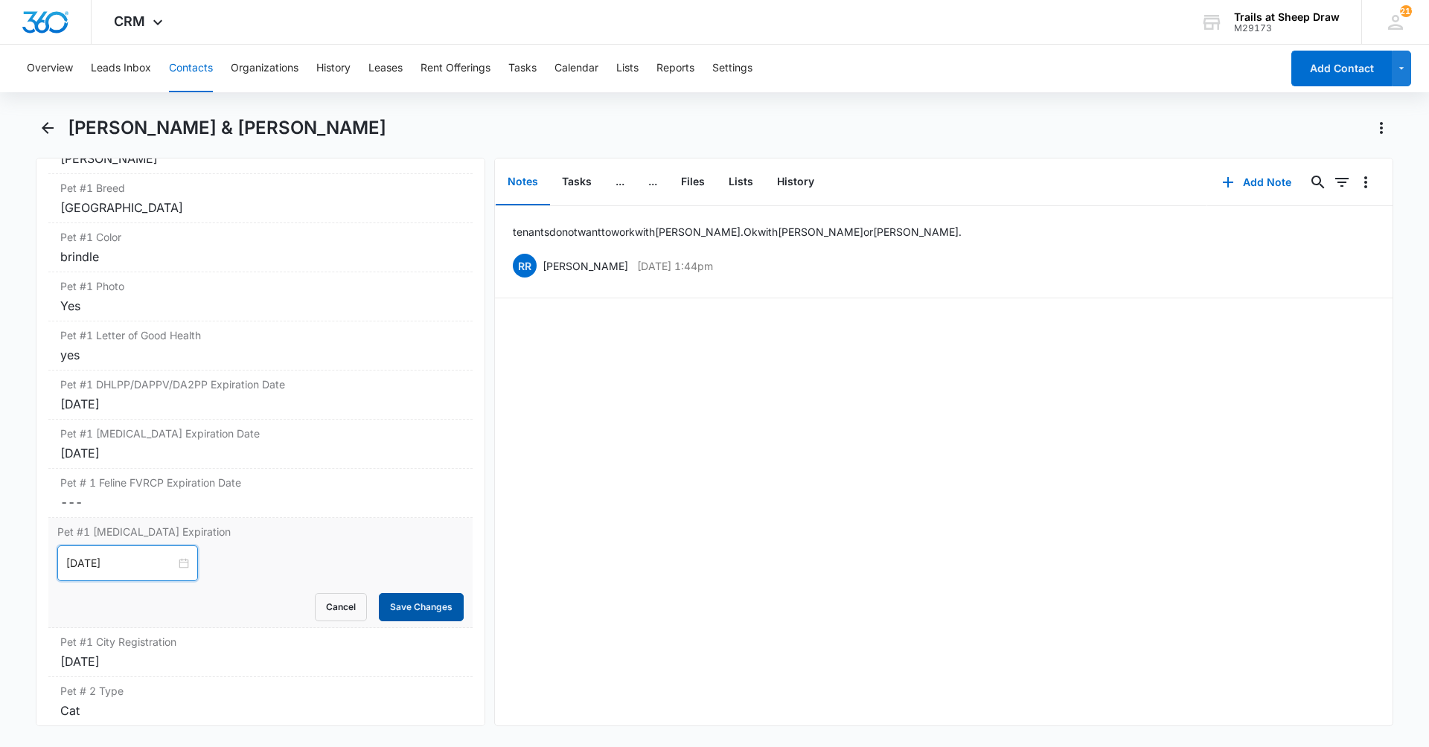
click at [432, 617] on button "Save Changes" at bounding box center [421, 607] width 85 height 28
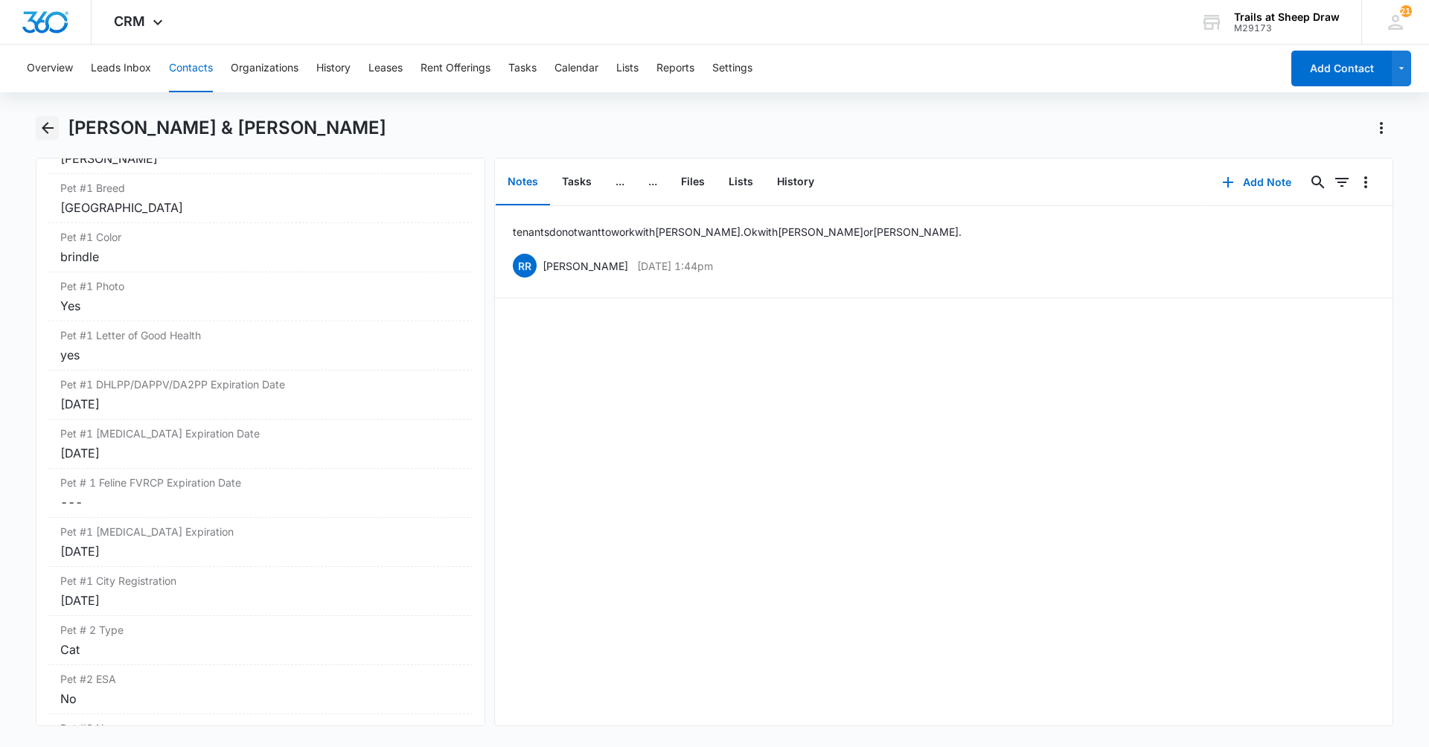
click at [56, 124] on icon "Back" at bounding box center [48, 128] width 18 height 18
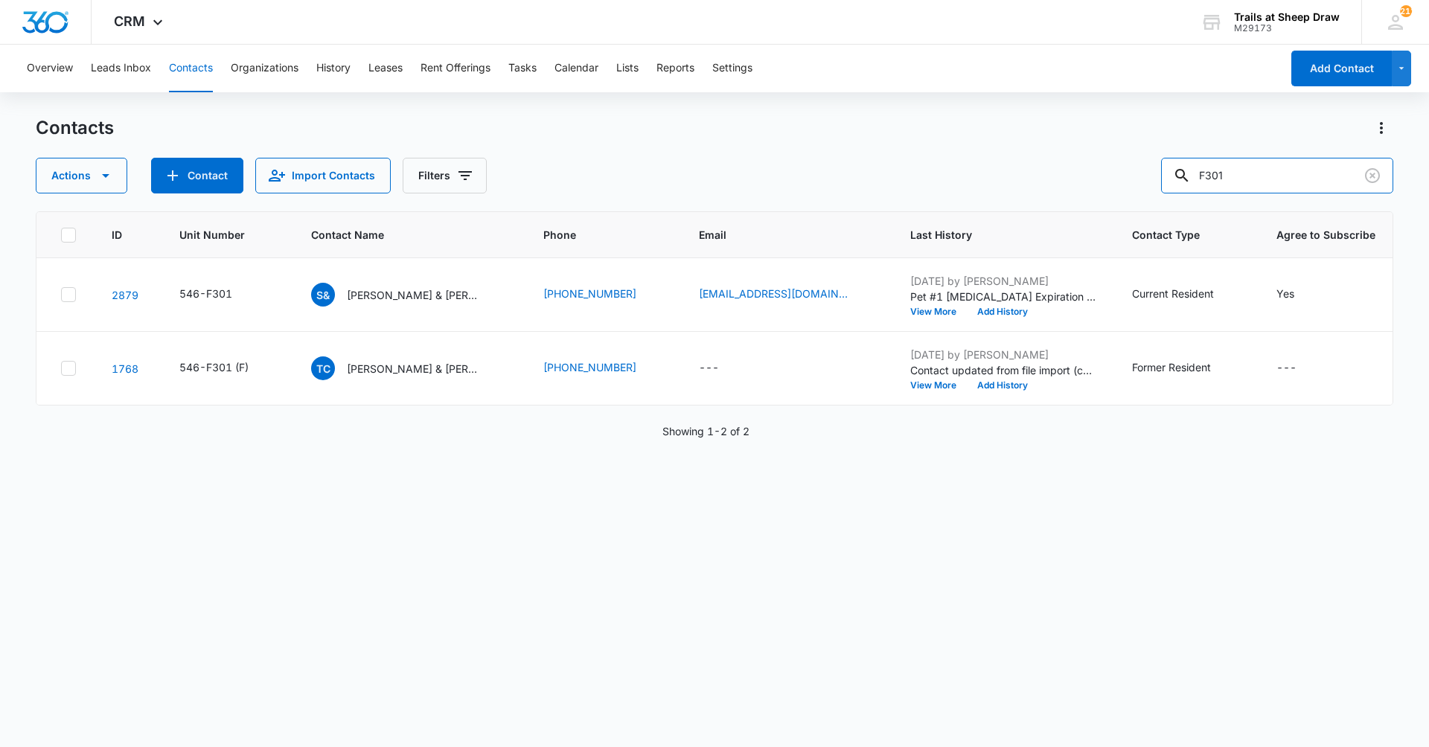
drag, startPoint x: 1289, startPoint y: 185, endPoint x: 1098, endPoint y: 209, distance: 192.8
click at [1098, 209] on div "Contacts Actions Contact Import Contacts Filters F301 ID Unit Number Contact Na…" at bounding box center [714, 431] width 1357 height 630
type input "T202"
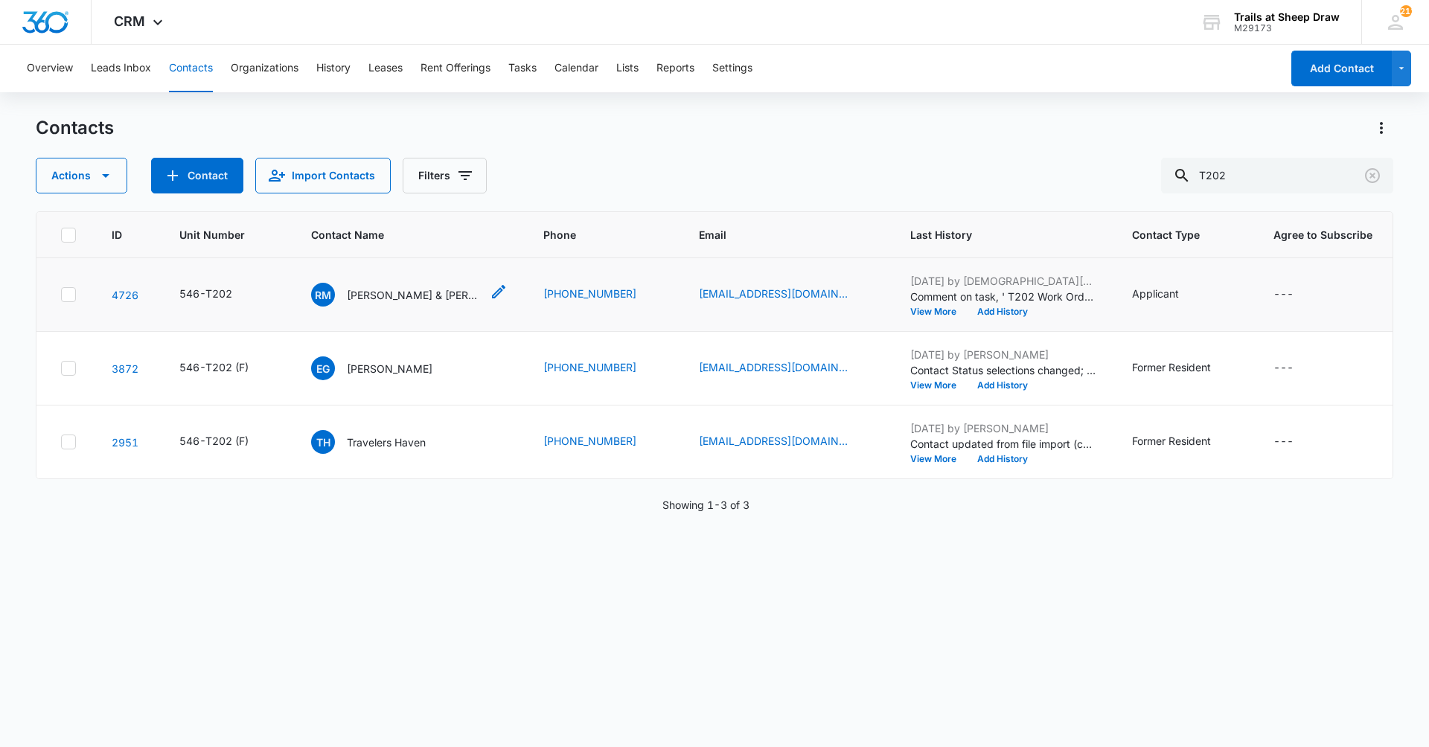
click at [452, 299] on p "[PERSON_NAME] & [PERSON_NAME]" at bounding box center [414, 295] width 134 height 16
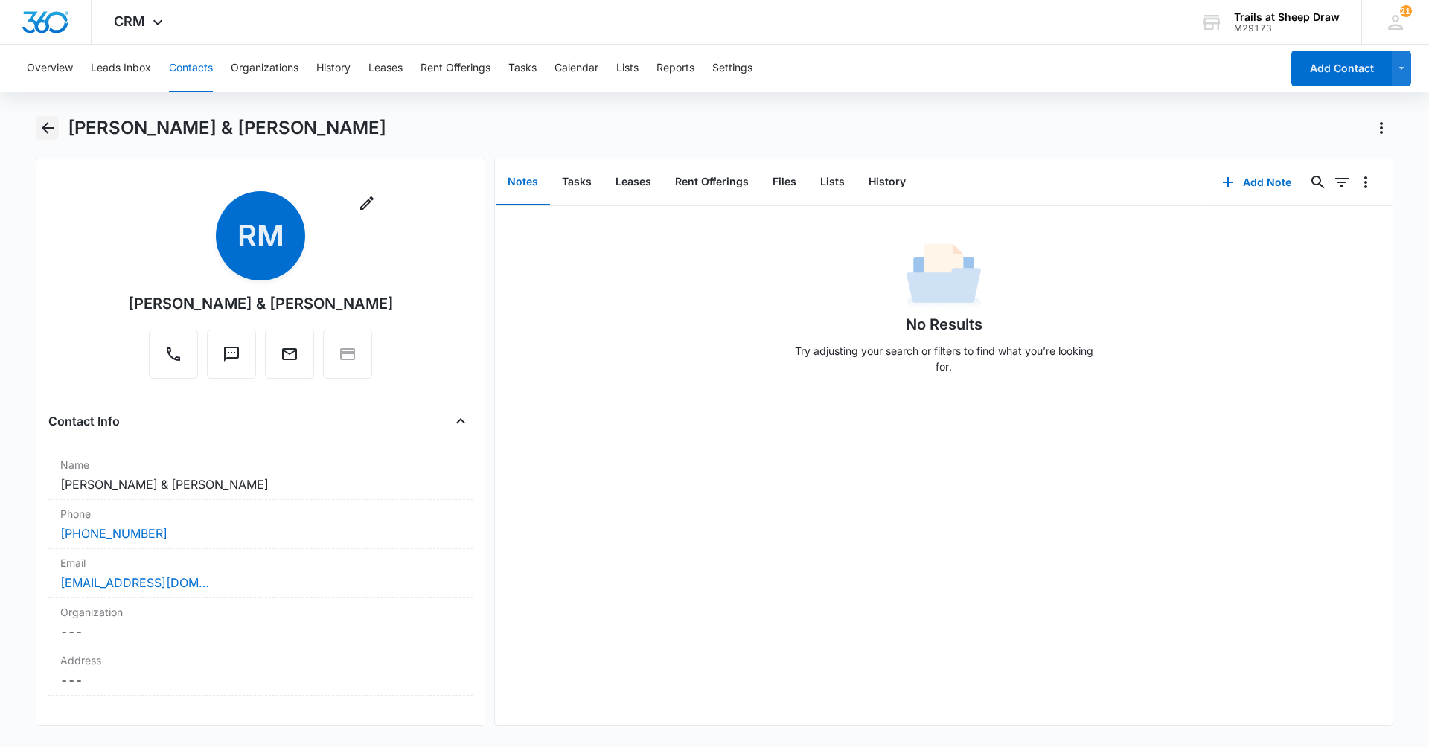
click at [52, 121] on icon "Back" at bounding box center [48, 128] width 18 height 18
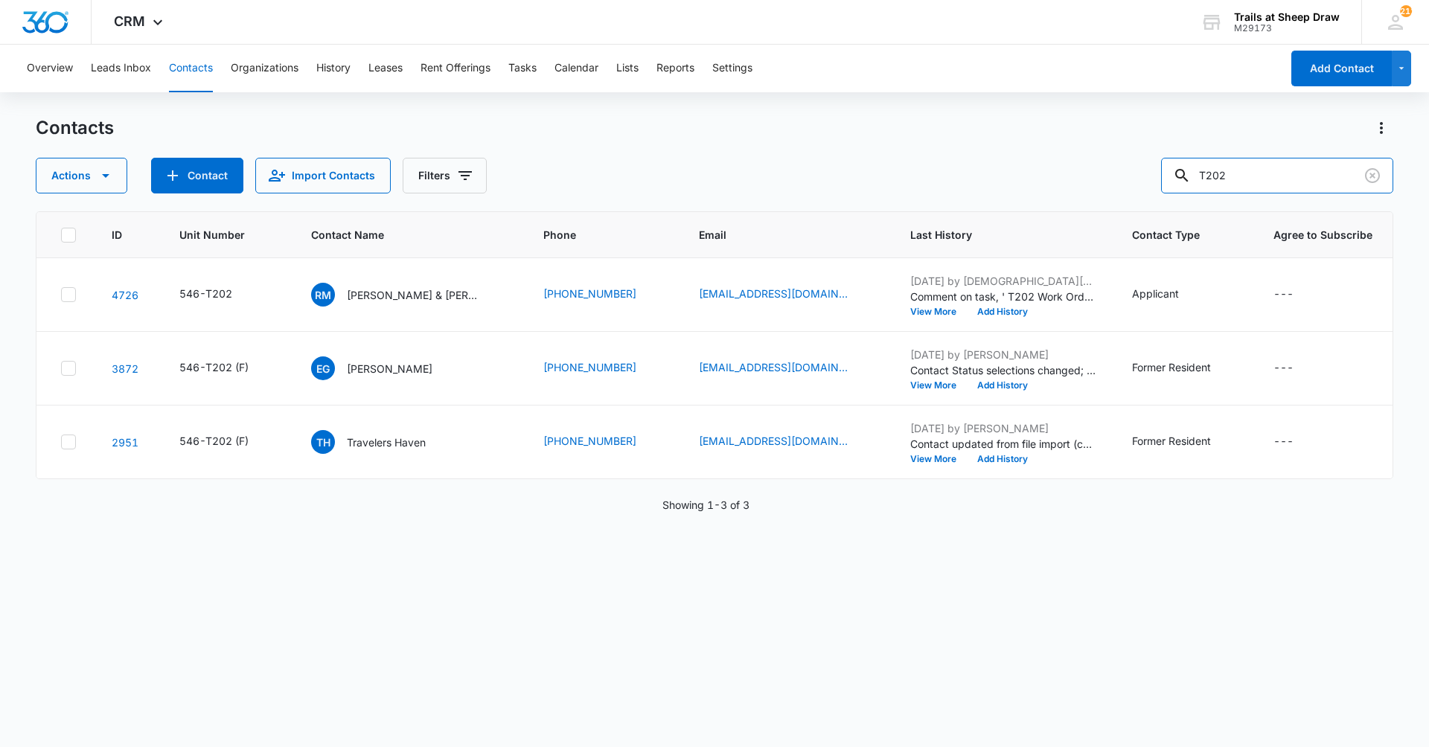
drag, startPoint x: 1257, startPoint y: 176, endPoint x: 1121, endPoint y: 212, distance: 140.1
click at [1121, 212] on div "Contacts Actions Contact Import Contacts Filters T202 ID Unit Number Contact Na…" at bounding box center [714, 431] width 1357 height 630
type input "p202"
click at [420, 298] on p "[PERSON_NAME] & [PERSON_NAME]" at bounding box center [415, 295] width 134 height 16
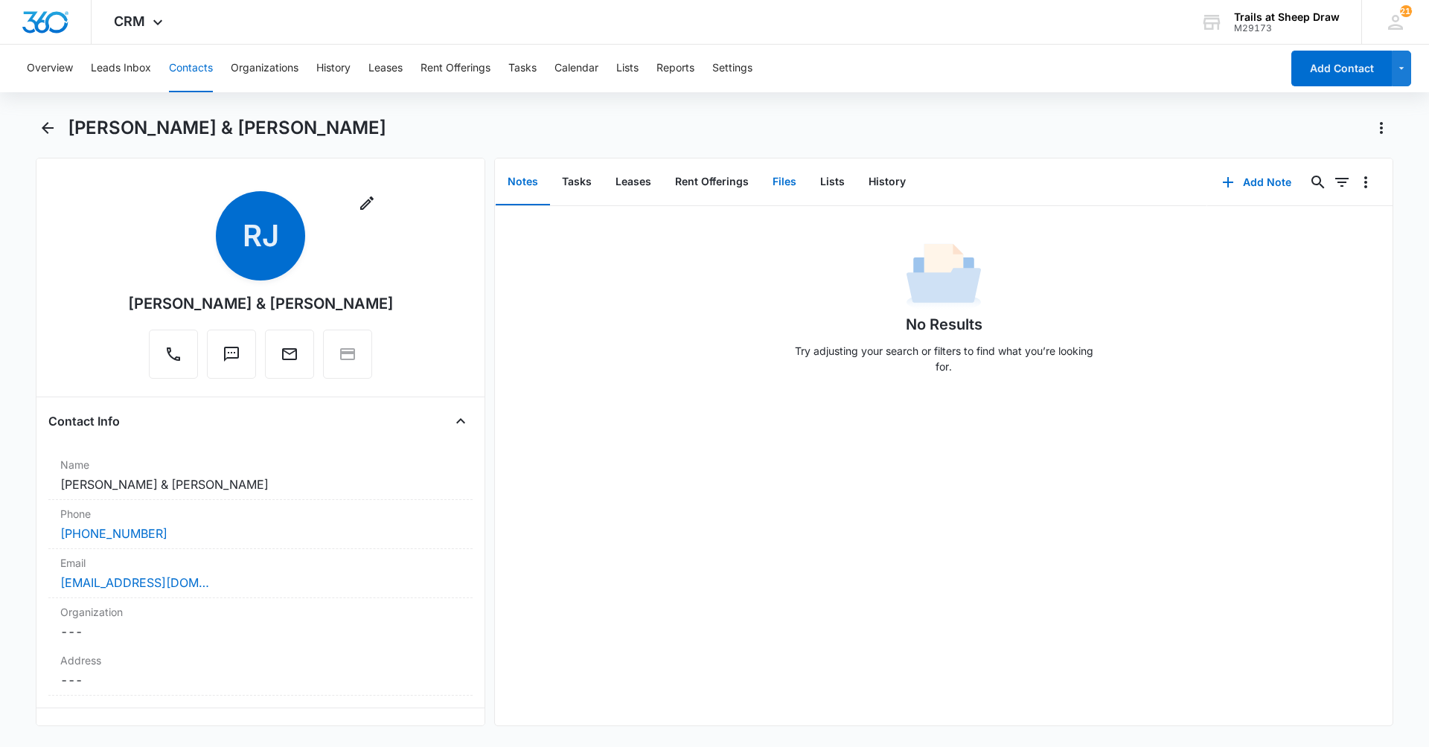
click at [778, 185] on button "Files" at bounding box center [785, 182] width 48 height 46
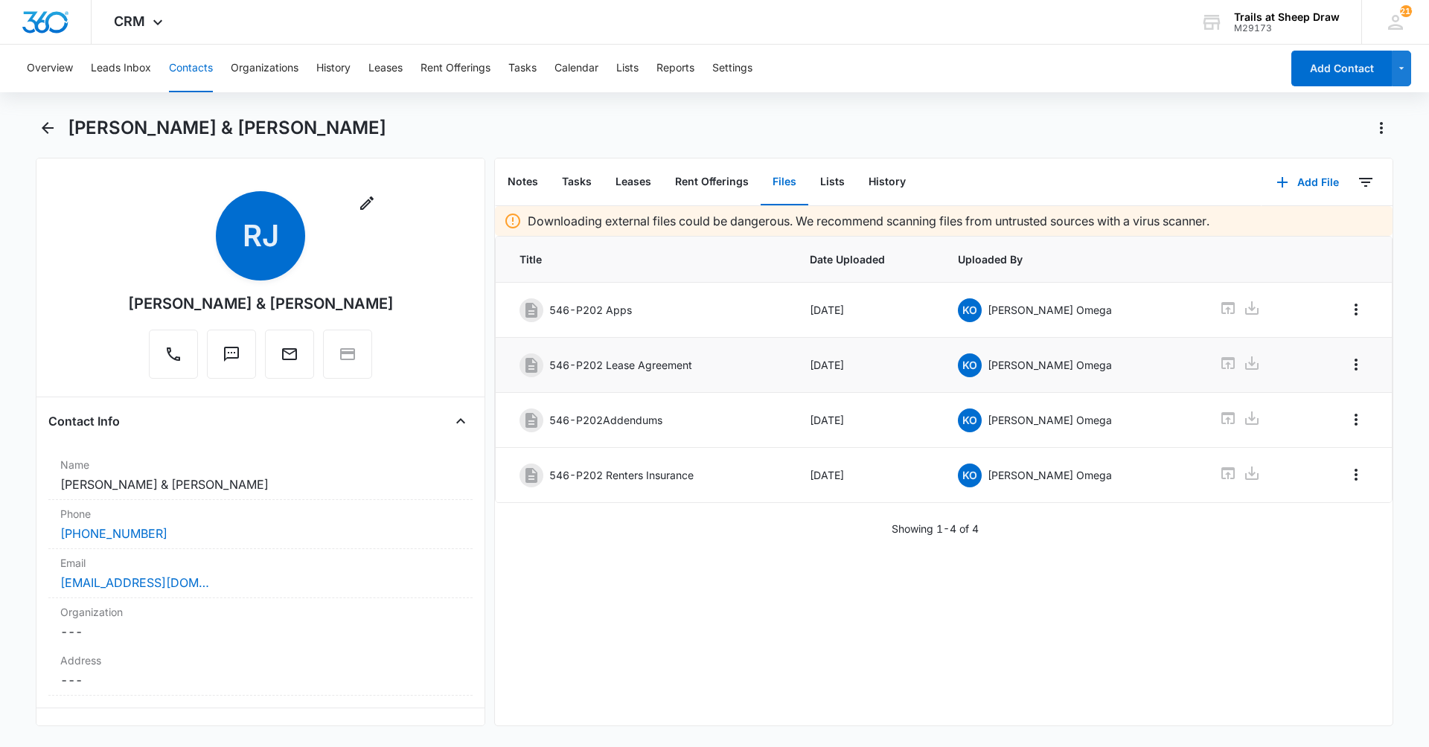
click at [1243, 365] on icon at bounding box center [1252, 363] width 18 height 18
click at [180, 582] on link "[EMAIL_ADDRESS][DOMAIN_NAME]" at bounding box center [134, 583] width 149 height 18
click at [56, 127] on icon "Back" at bounding box center [48, 128] width 18 height 18
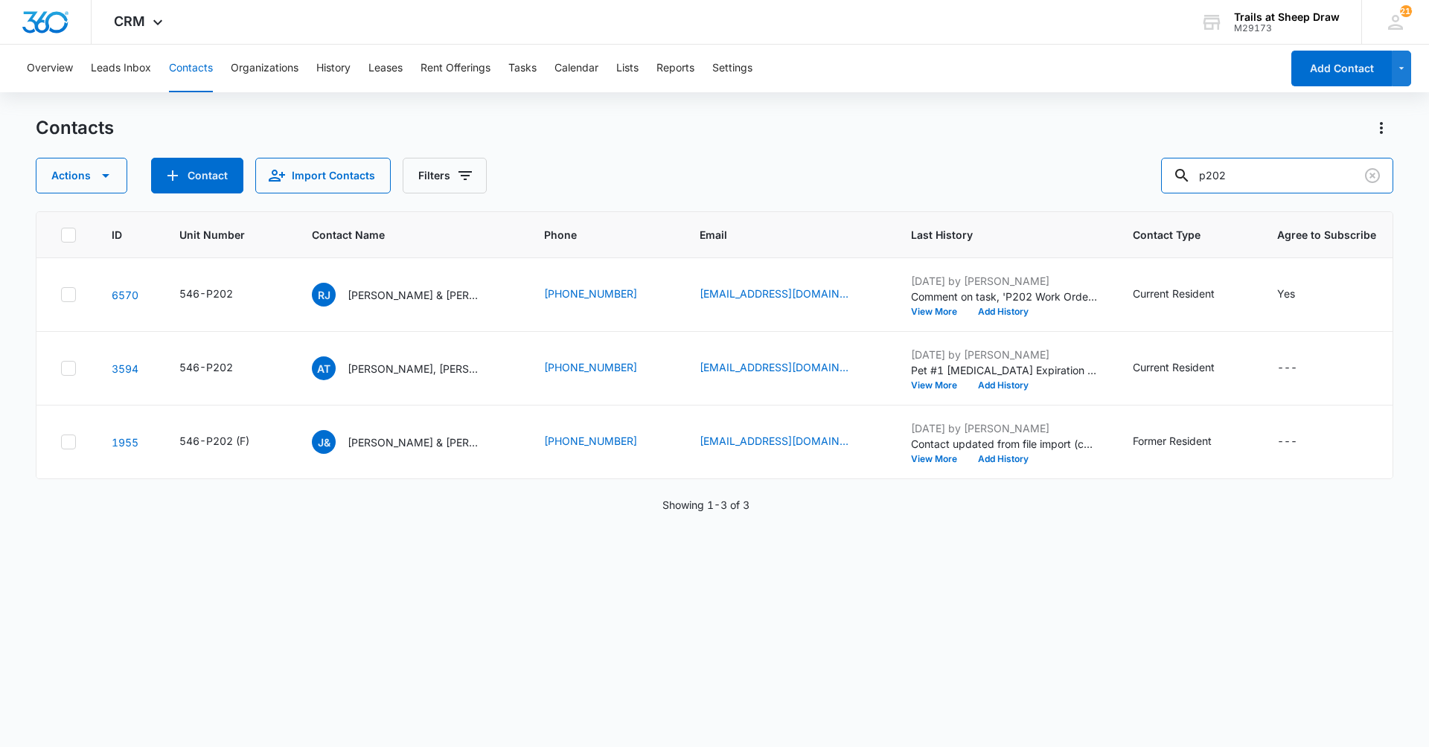
drag, startPoint x: 1313, startPoint y: 184, endPoint x: 1085, endPoint y: 213, distance: 229.5
click at [1086, 212] on div "Contacts Actions Contact Import Contacts Filters p202 ID Unit Number Contact Na…" at bounding box center [714, 431] width 1357 height 630
type input "Q301"
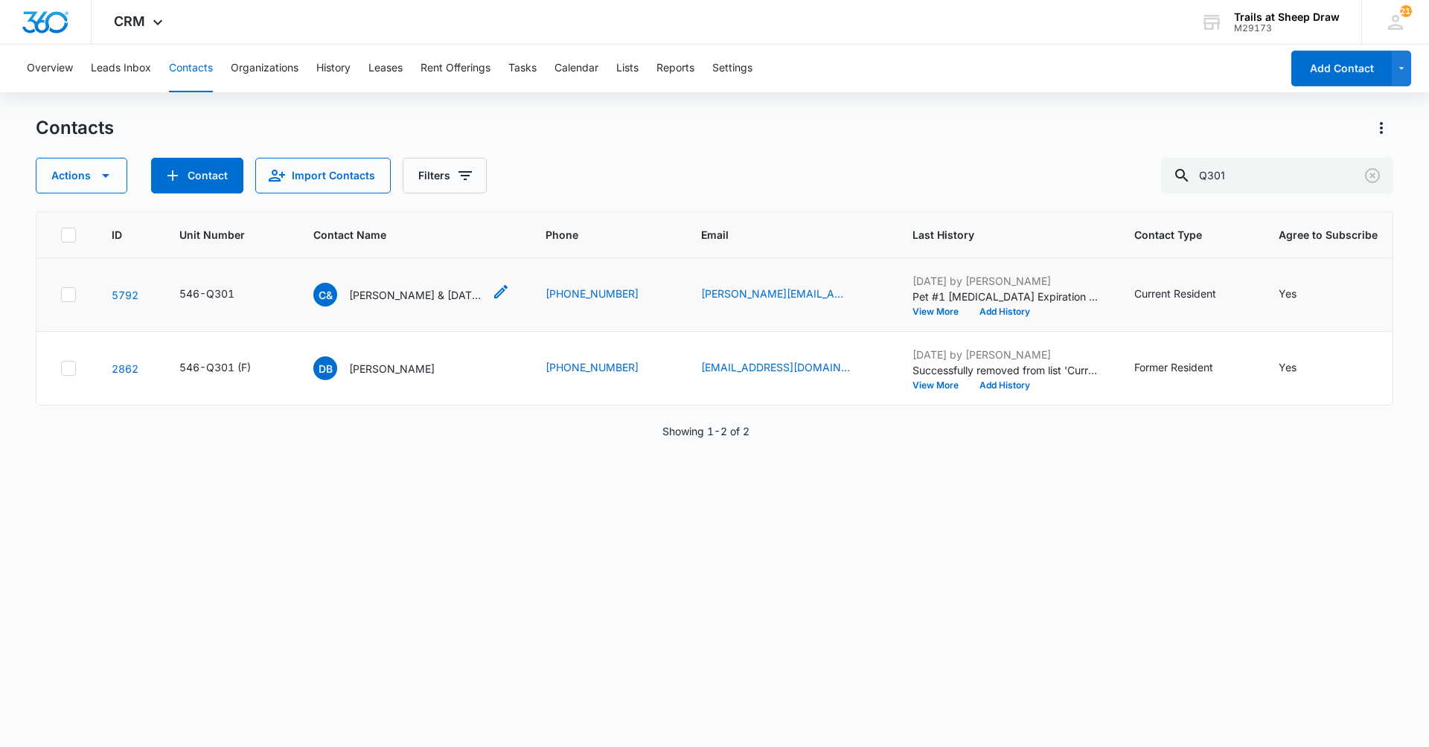
click at [423, 297] on p "[PERSON_NAME] & [DATE][PERSON_NAME]" at bounding box center [416, 295] width 134 height 16
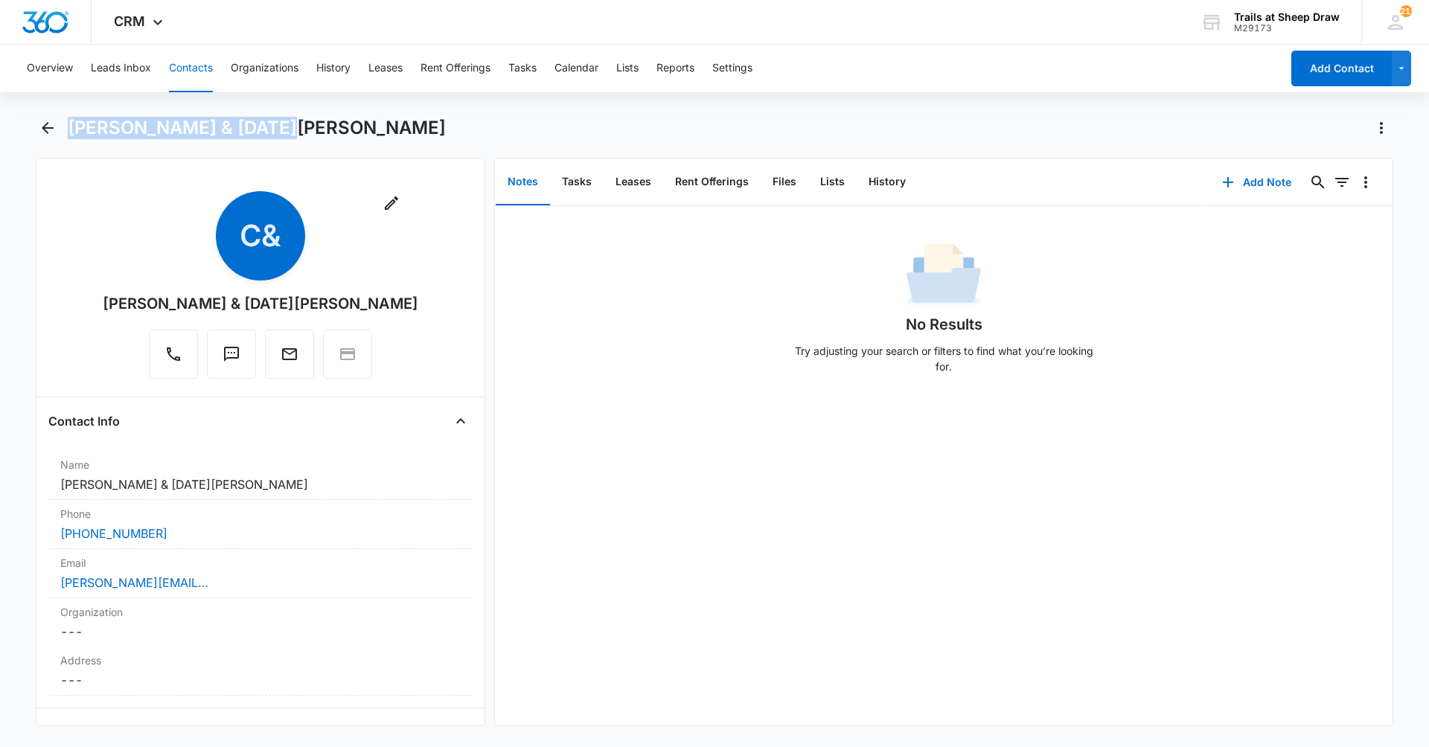
drag, startPoint x: 295, startPoint y: 127, endPoint x: 65, endPoint y: 135, distance: 229.3
click at [65, 135] on div "[PERSON_NAME] & [DATE][PERSON_NAME]" at bounding box center [714, 137] width 1357 height 42
copy h1 "[PERSON_NAME] & [DATE][PERSON_NAME]"
click at [50, 132] on icon "Back" at bounding box center [48, 128] width 18 height 18
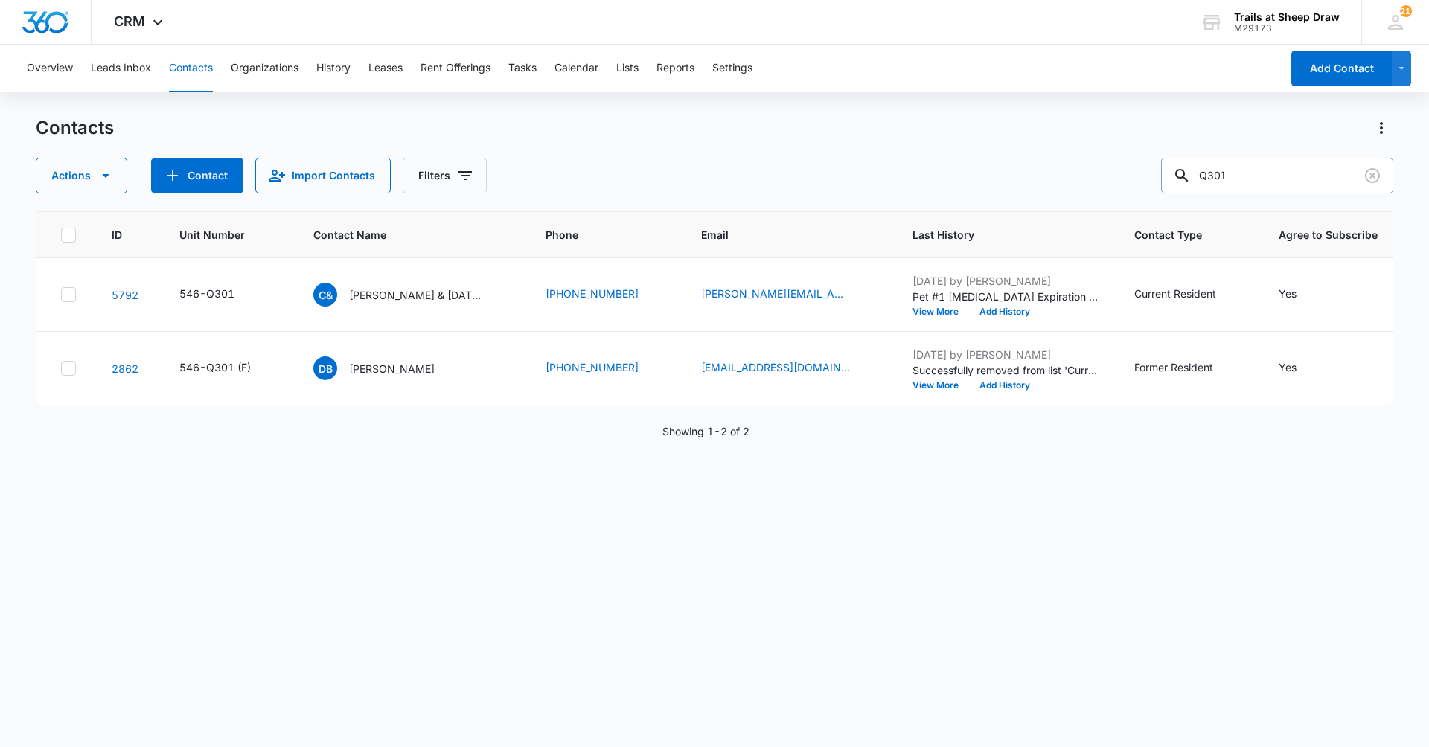
drag, startPoint x: 1287, startPoint y: 172, endPoint x: 1194, endPoint y: 183, distance: 94.4
click at [1194, 183] on div "Q301" at bounding box center [1277, 176] width 232 height 36
type input "T305"
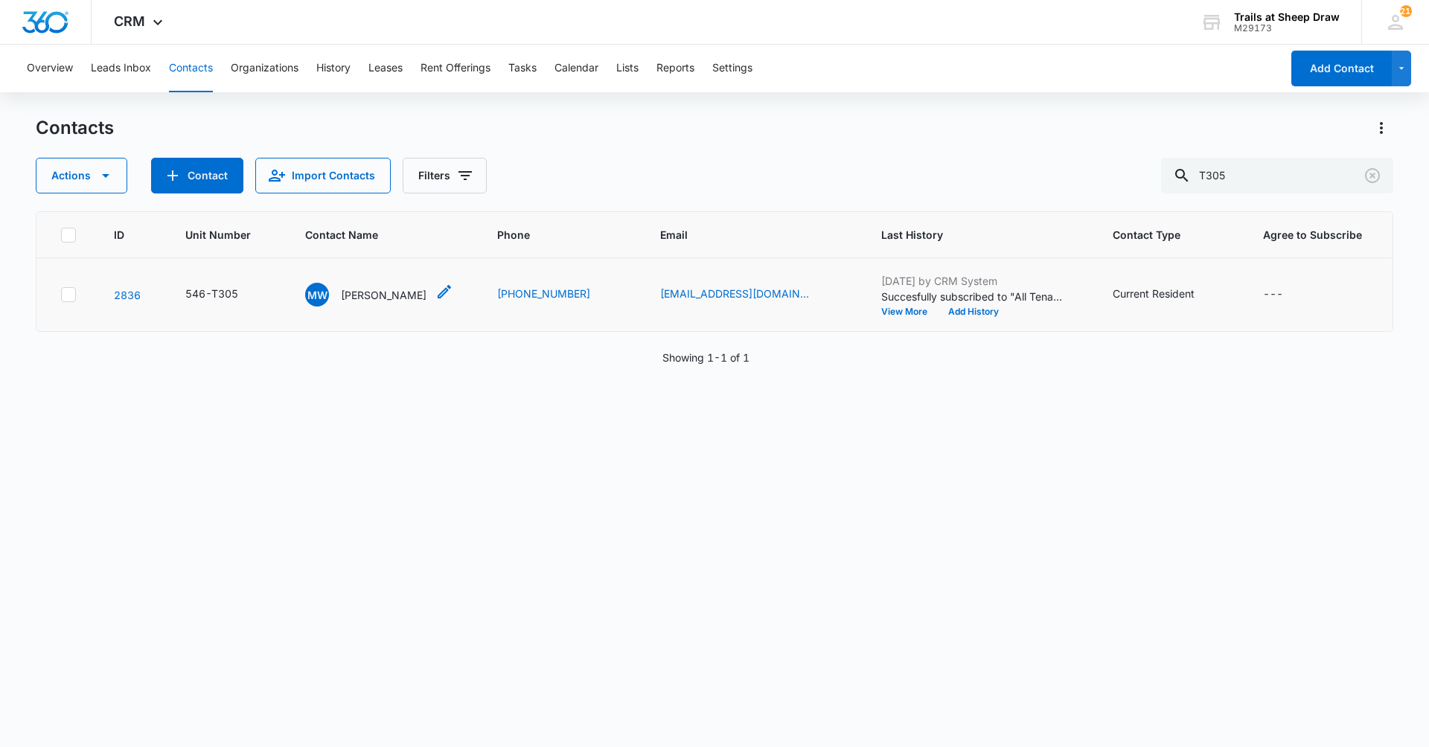
click at [422, 298] on p "[PERSON_NAME]" at bounding box center [384, 295] width 86 height 16
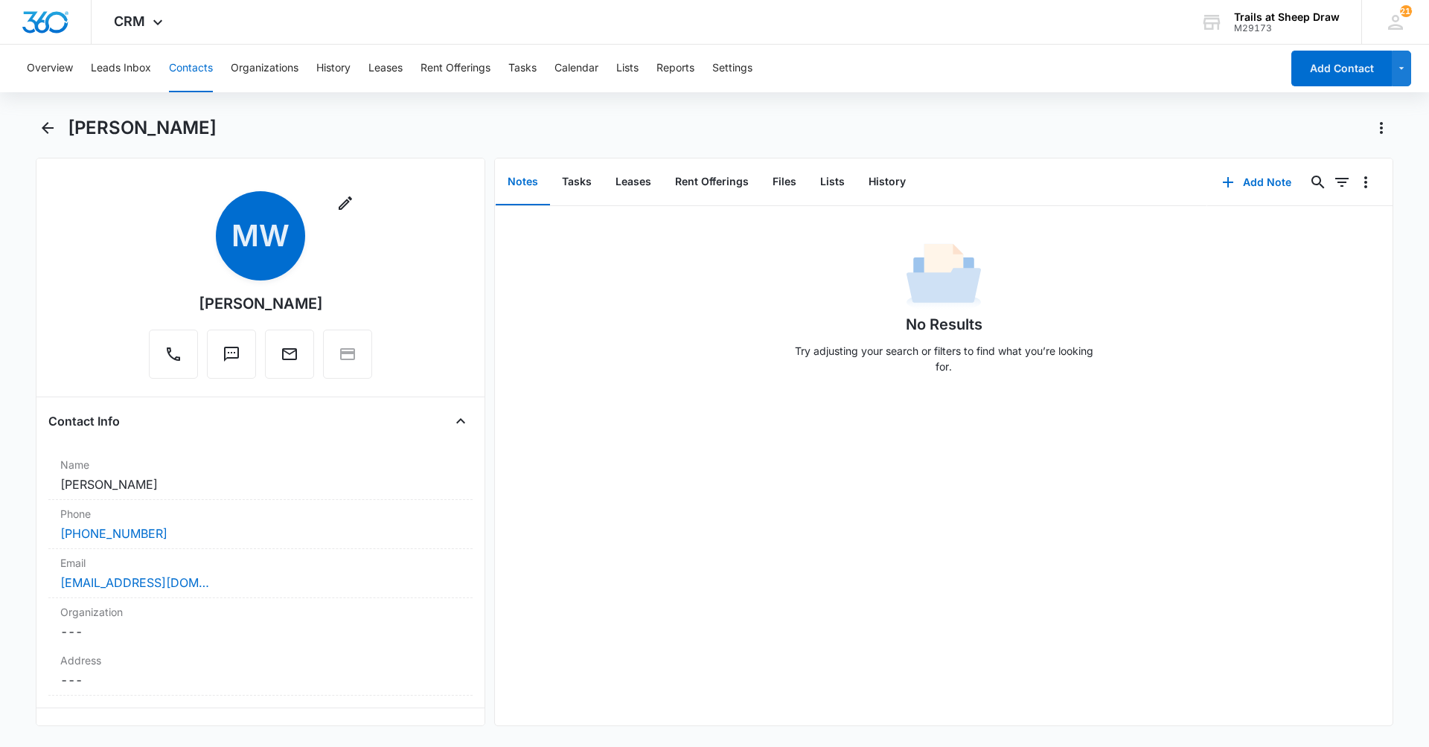
drag, startPoint x: 354, startPoint y: 301, endPoint x: 163, endPoint y: 307, distance: 191.3
click at [163, 307] on div "Remove [PERSON_NAME]" at bounding box center [260, 285] width 223 height 188
copy div "[PERSON_NAME]"
click at [49, 131] on icon "Back" at bounding box center [48, 128] width 18 height 18
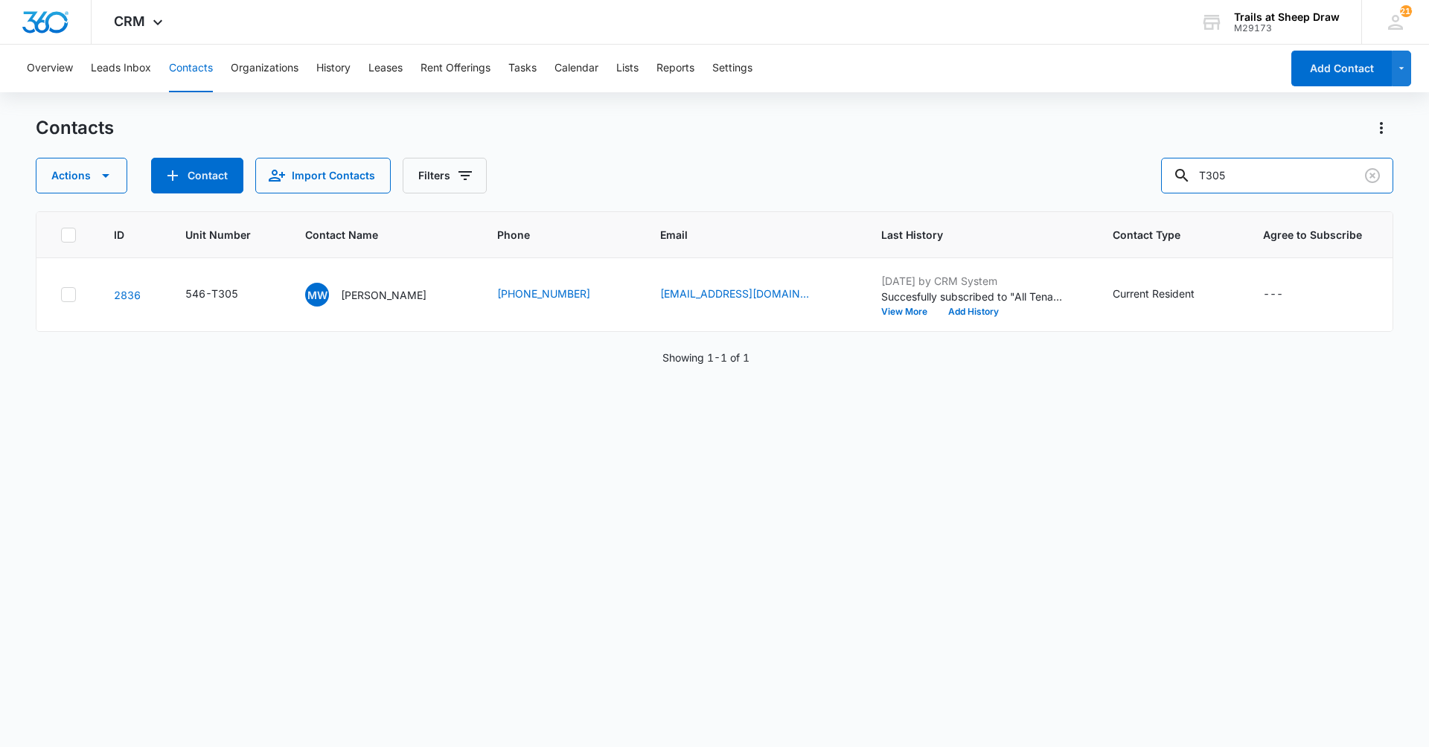
drag, startPoint x: 1321, startPoint y: 186, endPoint x: 1098, endPoint y: 226, distance: 226.1
click at [1098, 226] on div "Contacts Actions Contact Import Contacts Filters T305 ID Unit Number Contact Na…" at bounding box center [714, 431] width 1357 height 630
type input "P304"
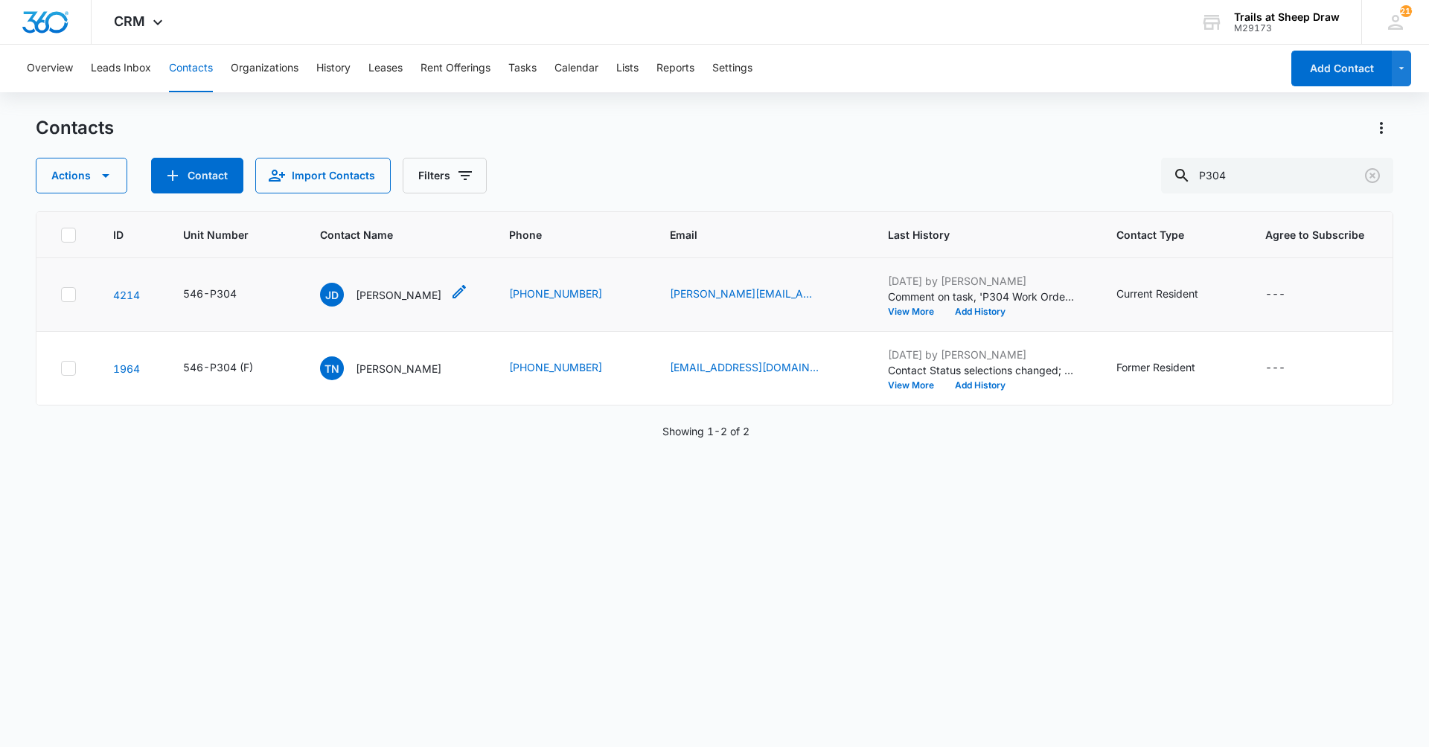
click at [391, 298] on p "[PERSON_NAME]" at bounding box center [399, 295] width 86 height 16
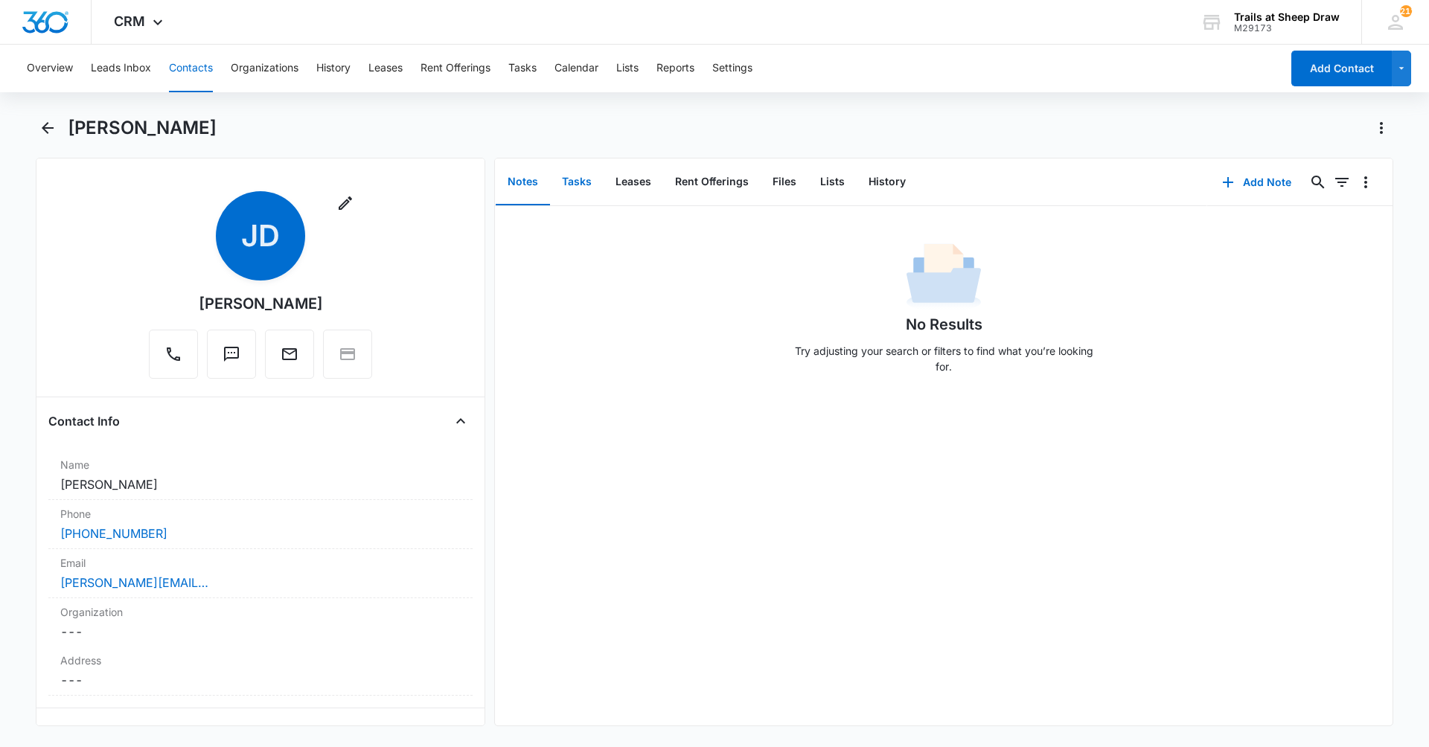
click at [582, 197] on button "Tasks" at bounding box center [577, 182] width 54 height 46
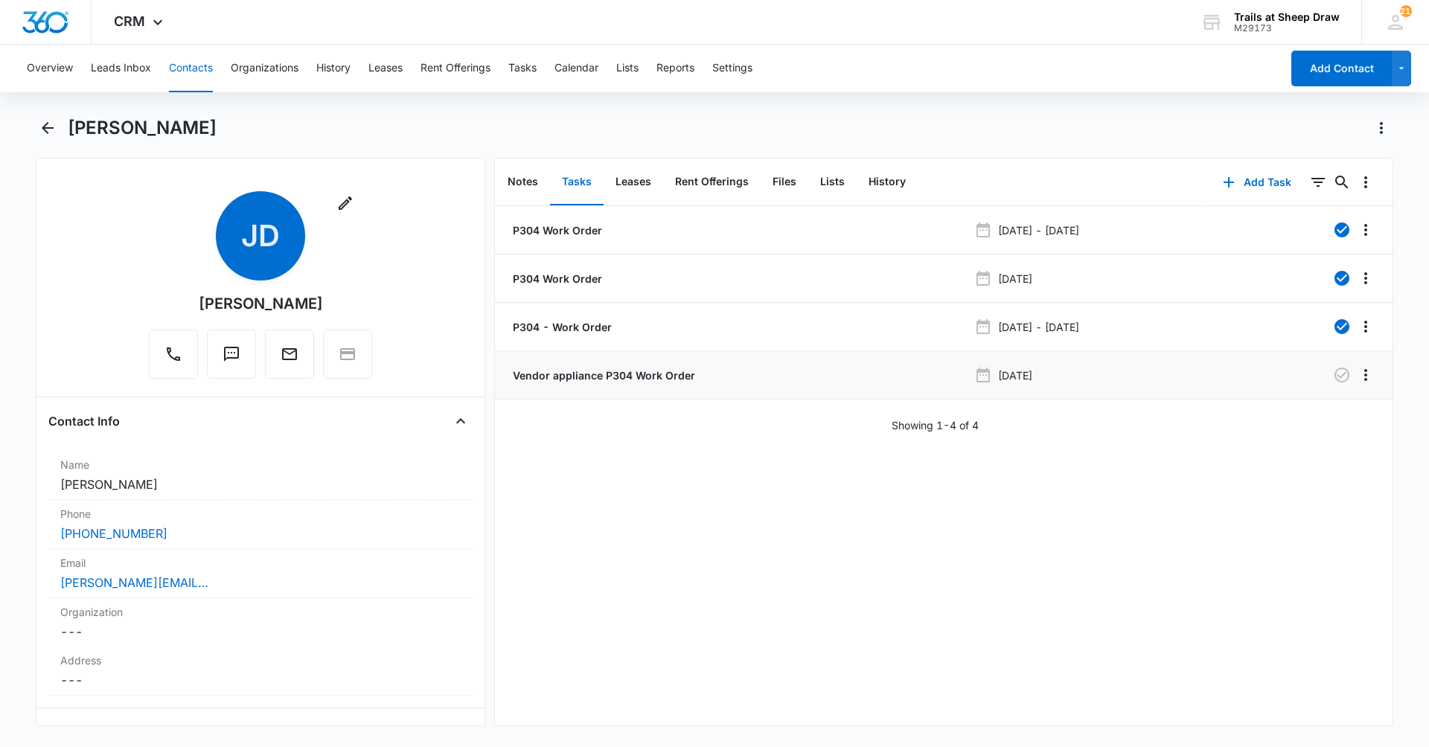
click at [615, 378] on p "Vendor appliance P304 Work Order" at bounding box center [602, 376] width 185 height 16
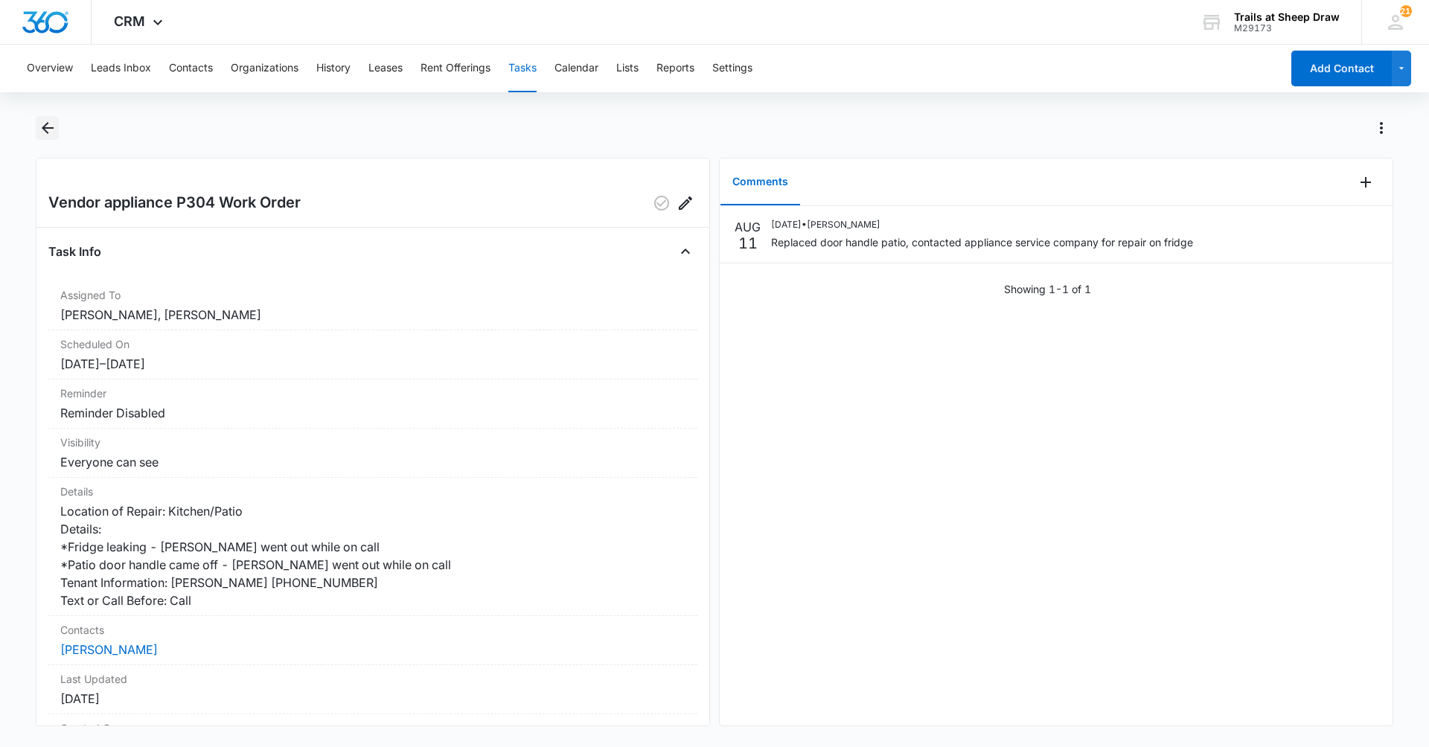
click at [51, 121] on icon "Back" at bounding box center [48, 128] width 18 height 18
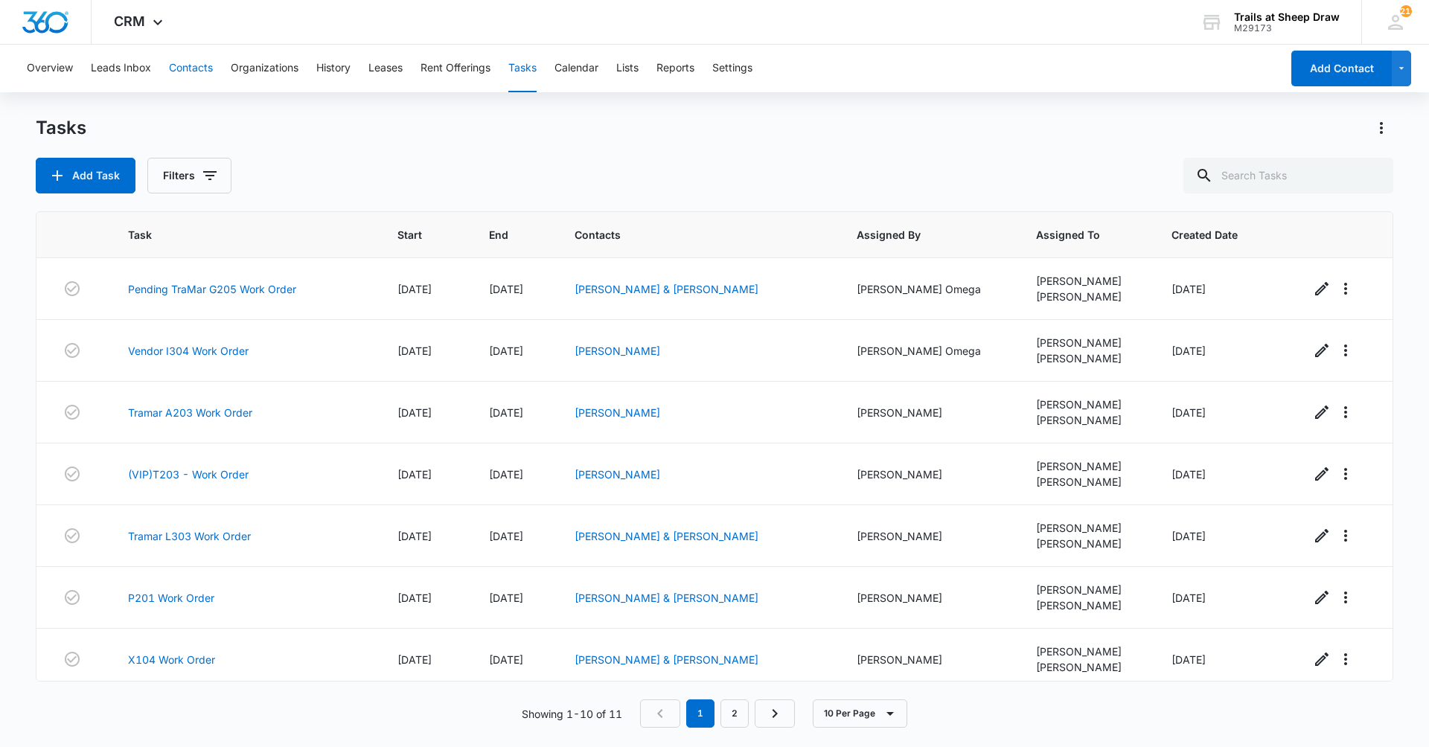
click at [198, 81] on button "Contacts" at bounding box center [191, 69] width 44 height 48
